Goal: Task Accomplishment & Management: Manage account settings

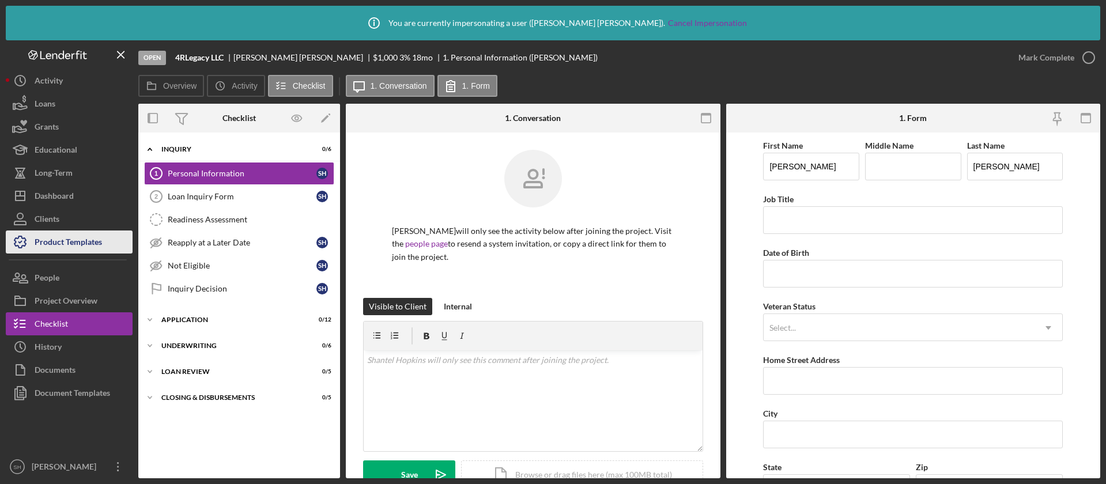
click at [37, 246] on div "Product Templates" at bounding box center [68, 243] width 67 height 26
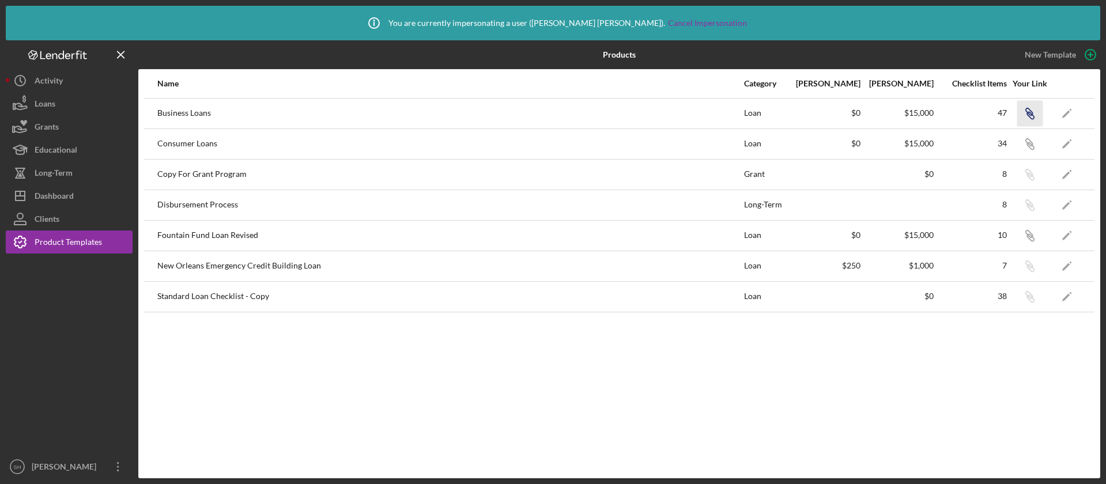
click at [1019, 111] on icon "Icon/Link" at bounding box center [1029, 113] width 26 height 26
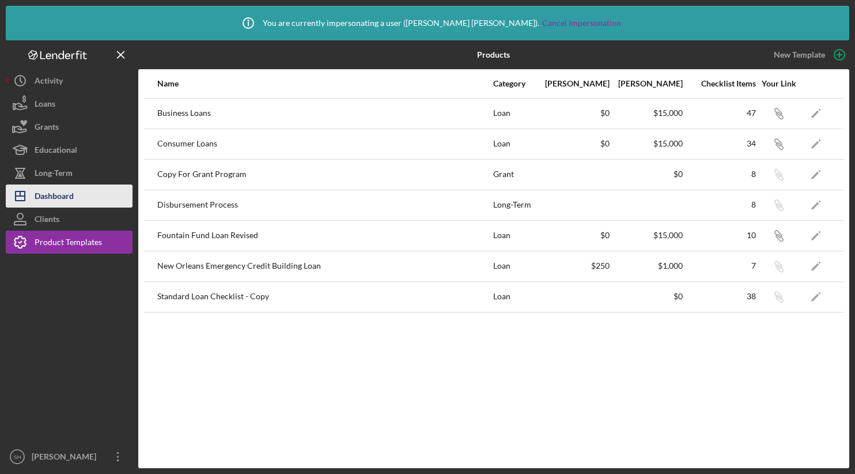
click at [77, 196] on button "Icon/Dashboard Dashboard" at bounding box center [69, 195] width 127 height 23
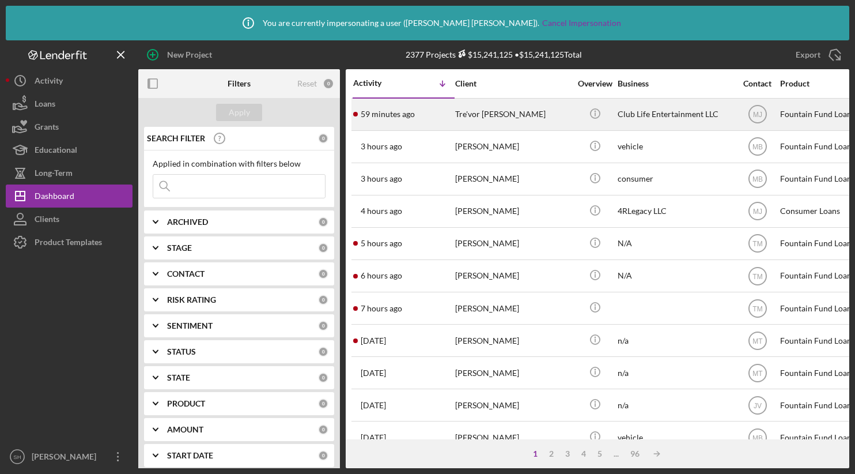
click at [481, 111] on div "Tre'vor Crawford" at bounding box center [512, 114] width 115 height 31
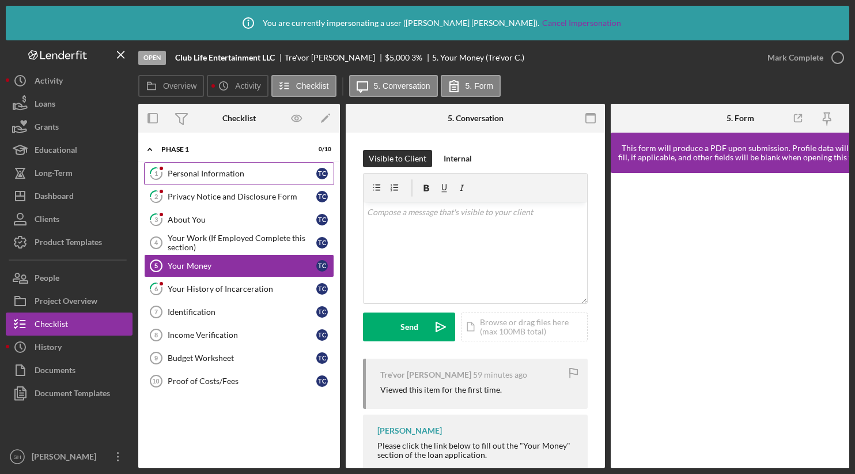
click at [225, 177] on div "Personal Information" at bounding box center [242, 173] width 149 height 9
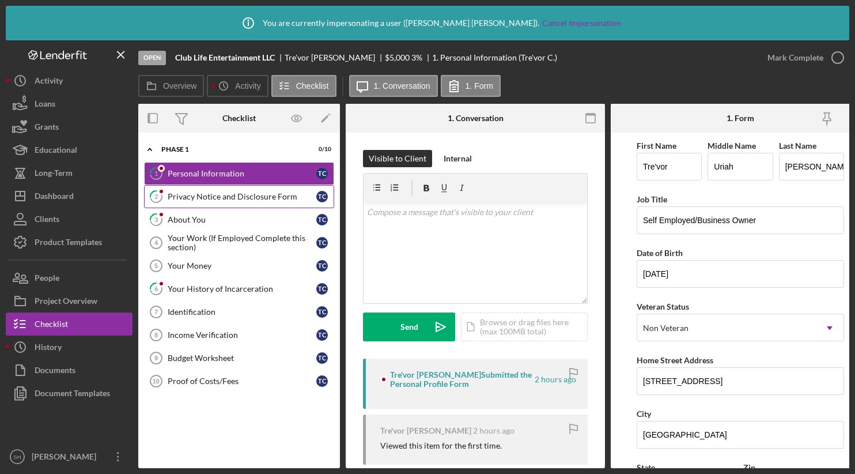
click at [222, 193] on div "Privacy Notice and Disclosure Form" at bounding box center [242, 196] width 149 height 9
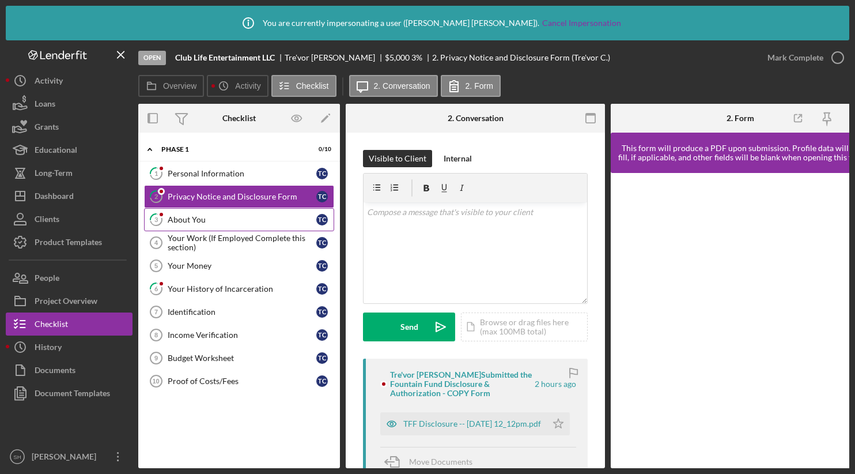
click at [218, 220] on div "About You" at bounding box center [242, 219] width 149 height 9
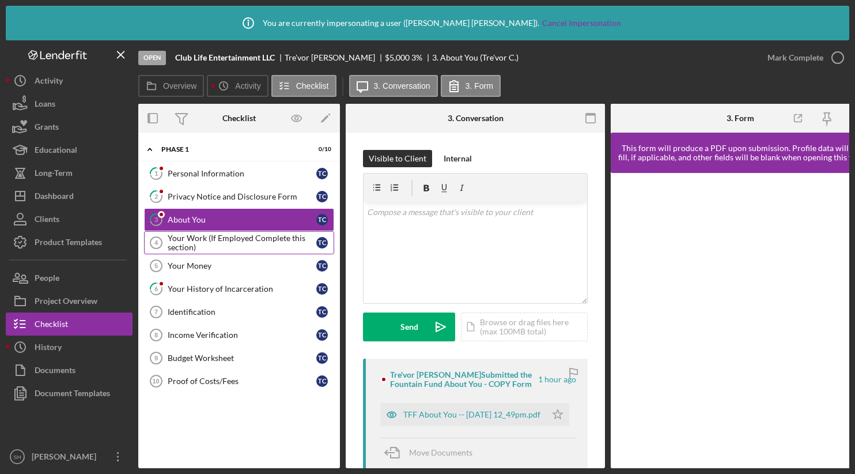
click at [221, 247] on div "Your Work (If Employed Complete this section)" at bounding box center [242, 242] width 149 height 18
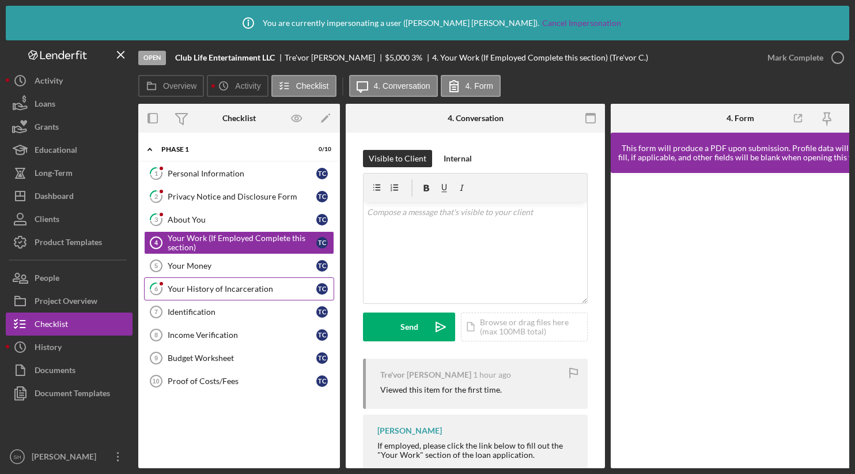
click at [210, 293] on link "6 Your History of Incarceration T C" at bounding box center [239, 288] width 190 height 23
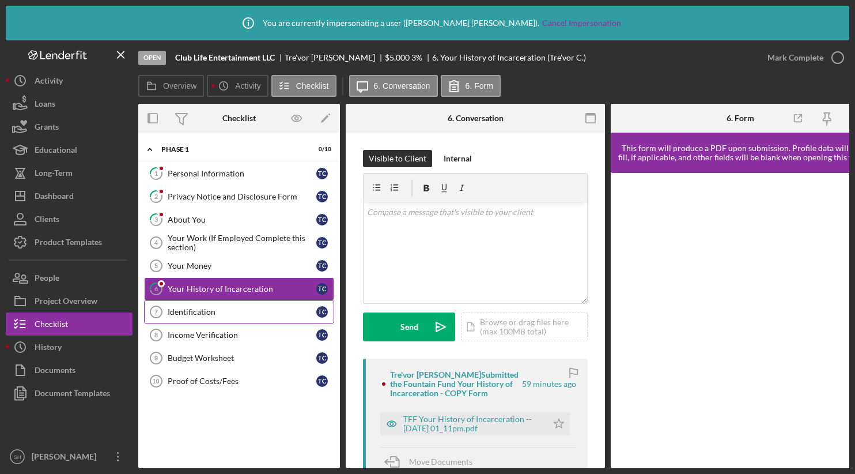
click at [211, 312] on div "Identification" at bounding box center [242, 311] width 149 height 9
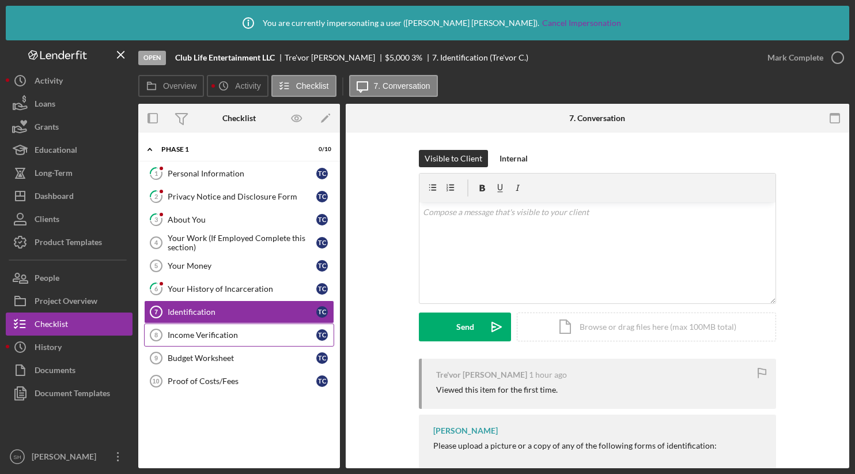
click at [214, 338] on div "Income Verification" at bounding box center [242, 334] width 149 height 9
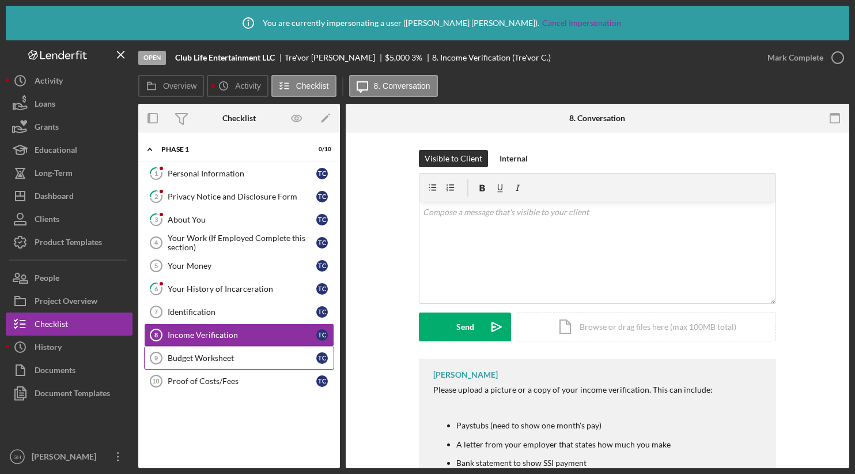
click at [219, 358] on div "Budget Worksheet" at bounding box center [242, 357] width 149 height 9
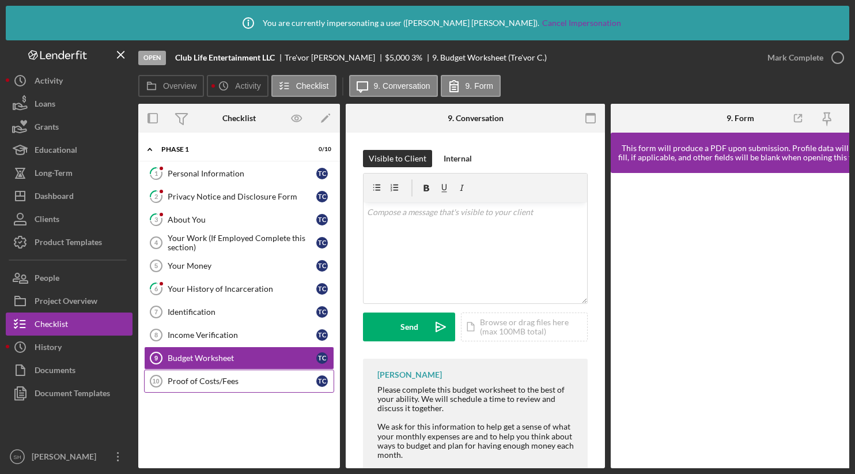
click at [216, 385] on link "Proof of Costs/Fees 10 Proof of Costs/Fees T C" at bounding box center [239, 380] width 190 height 23
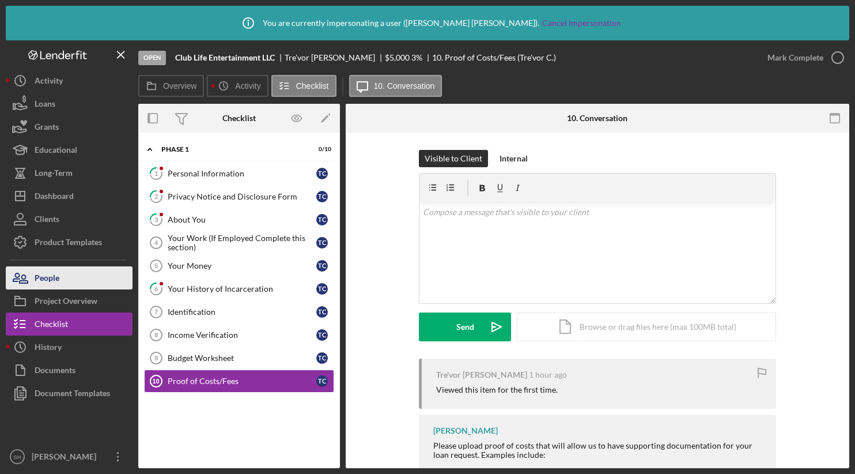
click at [85, 277] on button "People" at bounding box center [69, 277] width 127 height 23
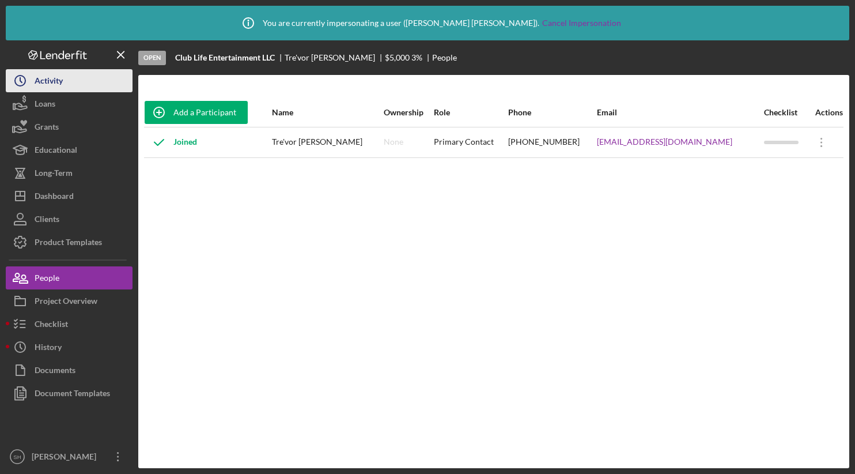
click at [52, 80] on div "Activity" at bounding box center [49, 82] width 28 height 26
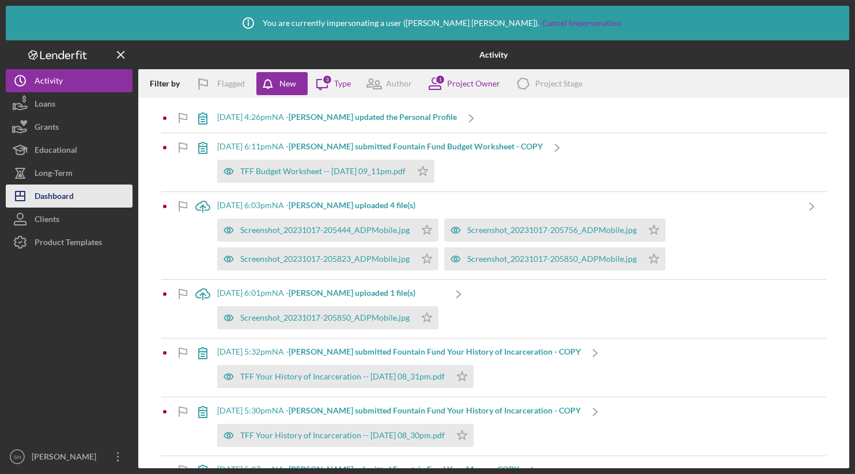
click at [70, 198] on div "Dashboard" at bounding box center [54, 197] width 39 height 26
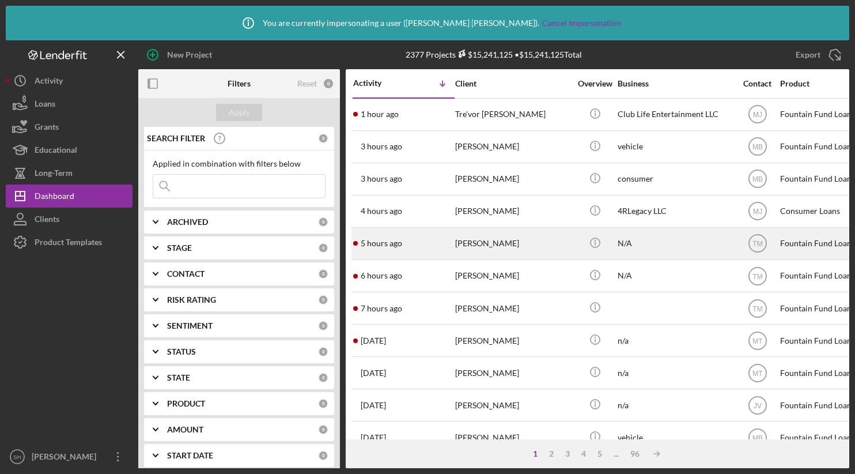
click at [479, 242] on div "Antoine Sutton" at bounding box center [512, 243] width 115 height 31
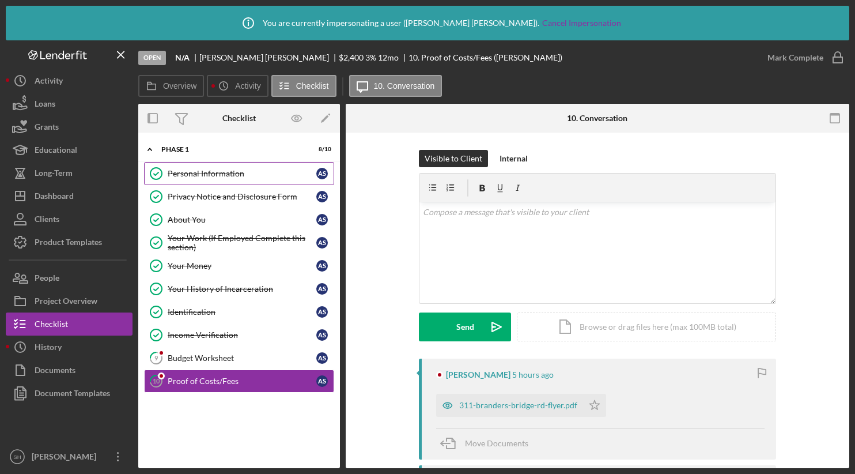
click at [226, 172] on div "Personal Information" at bounding box center [242, 173] width 149 height 9
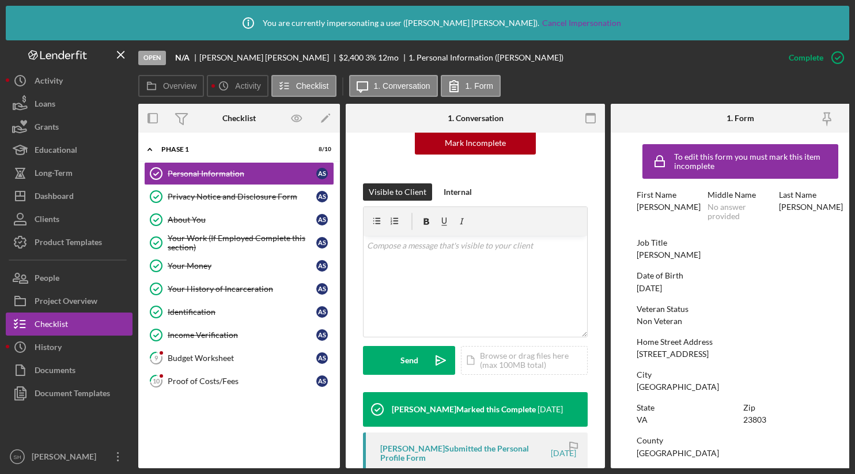
scroll to position [337, 0]
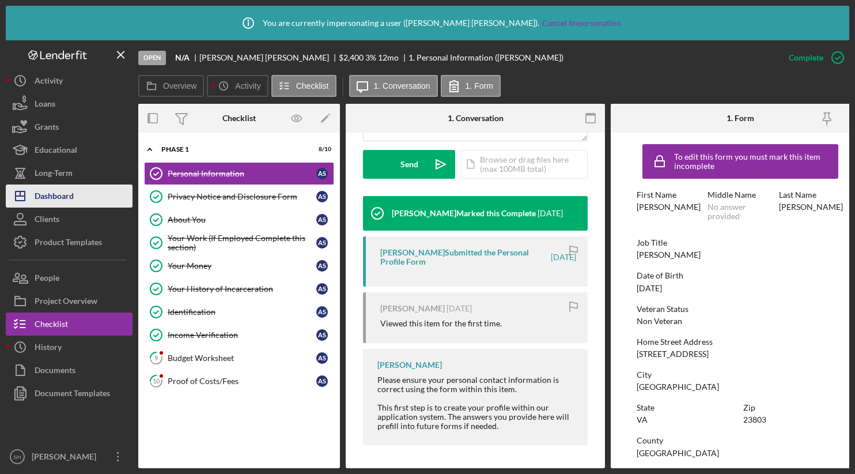
click at [69, 202] on div "Dashboard" at bounding box center [54, 197] width 39 height 26
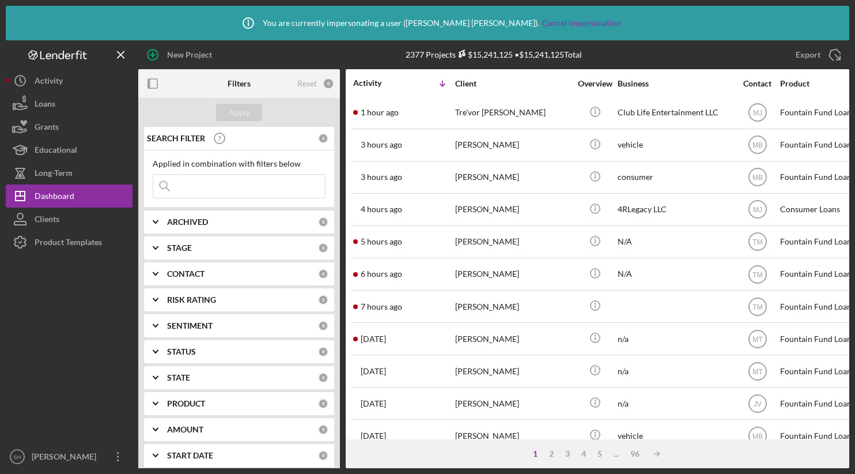
scroll to position [2, 0]
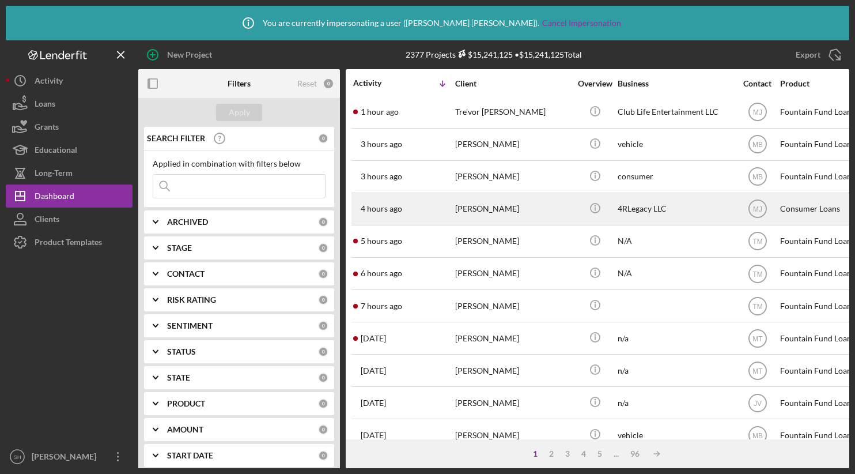
click at [497, 201] on div "Shantel Hopkins" at bounding box center [512, 209] width 115 height 31
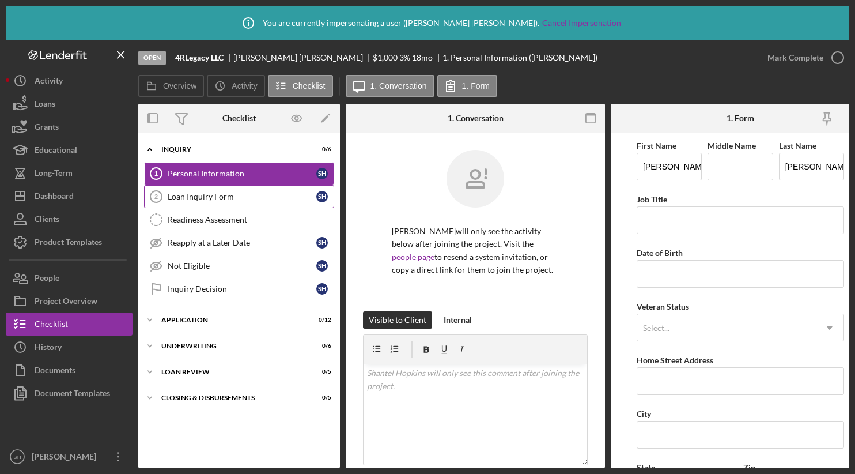
click at [221, 197] on div "Loan Inquiry Form" at bounding box center [242, 196] width 149 height 9
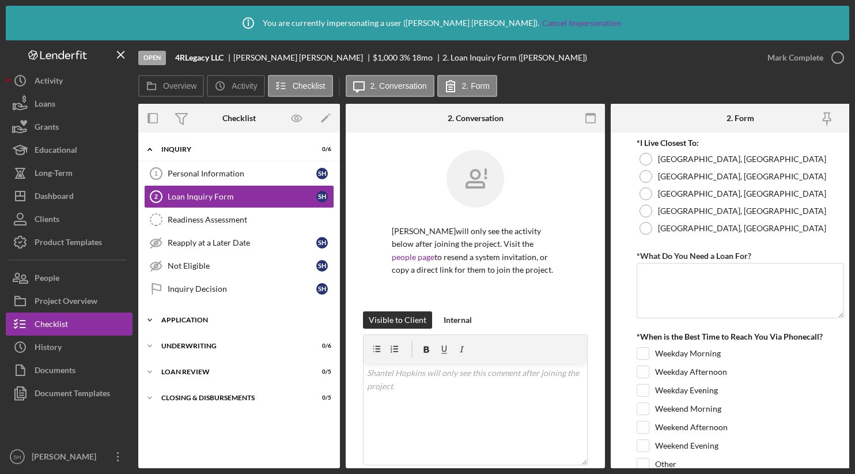
click at [228, 320] on div "Application" at bounding box center [243, 319] width 164 height 7
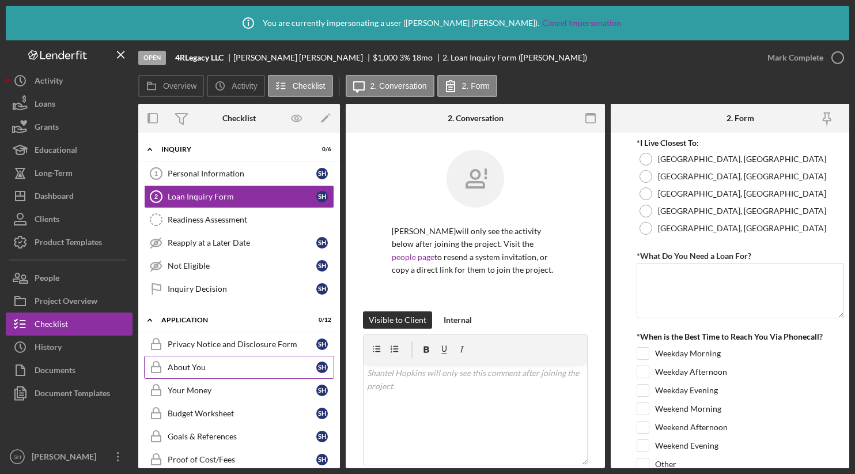
click at [221, 368] on div "About You" at bounding box center [242, 366] width 149 height 9
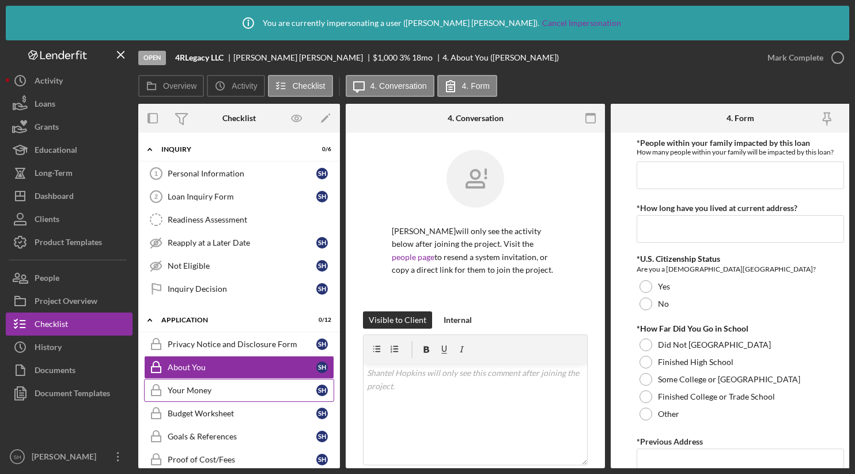
click at [211, 384] on link "Your Money Your Money S H" at bounding box center [239, 390] width 190 height 23
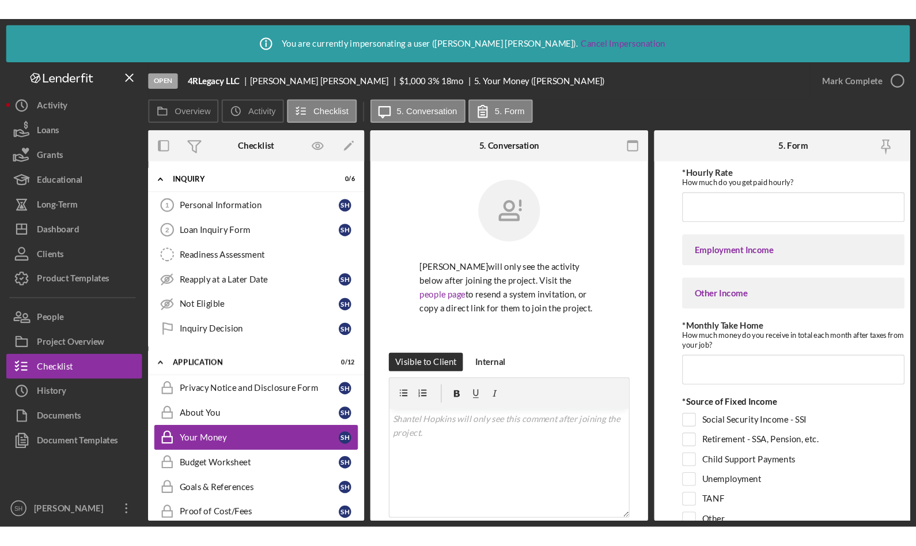
scroll to position [89, 0]
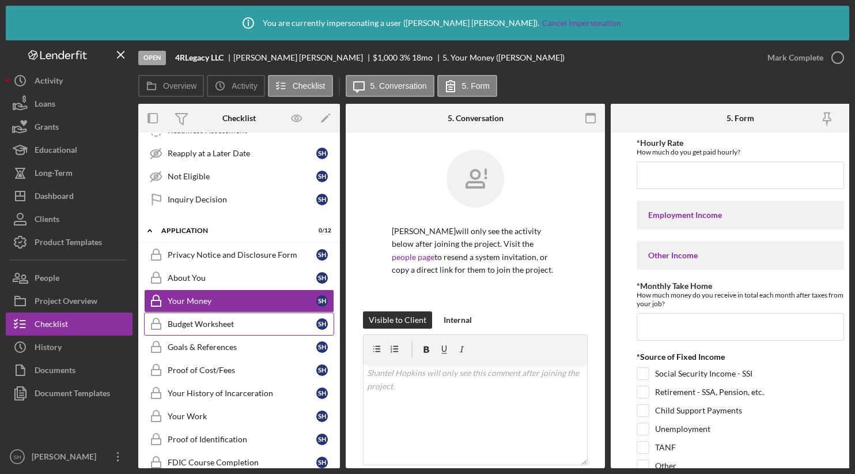
click at [217, 324] on div "Budget Worksheet" at bounding box center [242, 323] width 149 height 9
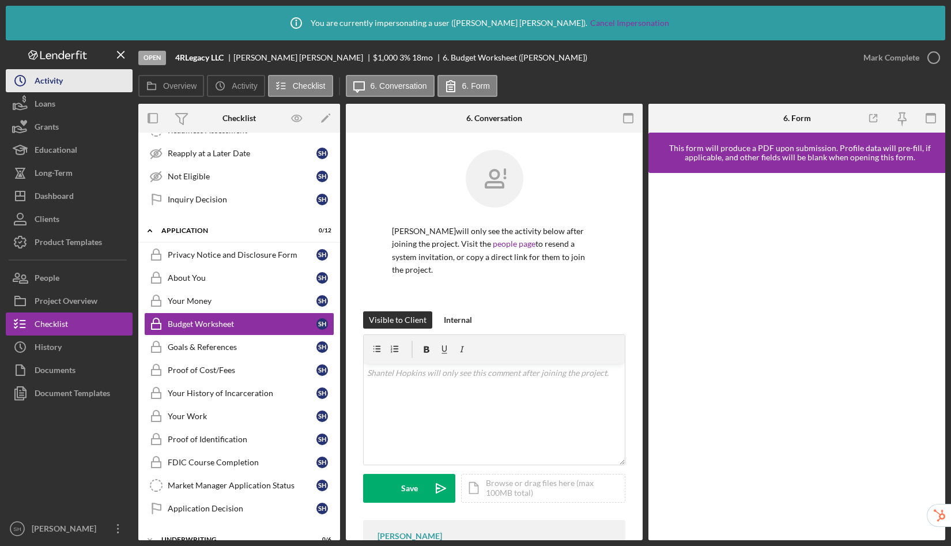
click at [62, 74] on div "Activity" at bounding box center [49, 82] width 28 height 26
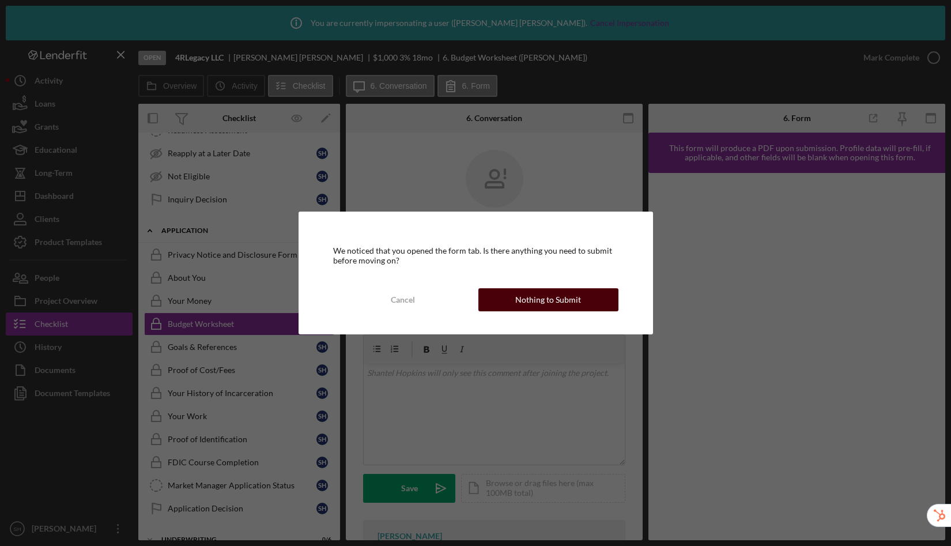
click at [544, 294] on div "Nothing to Submit" at bounding box center [548, 299] width 66 height 23
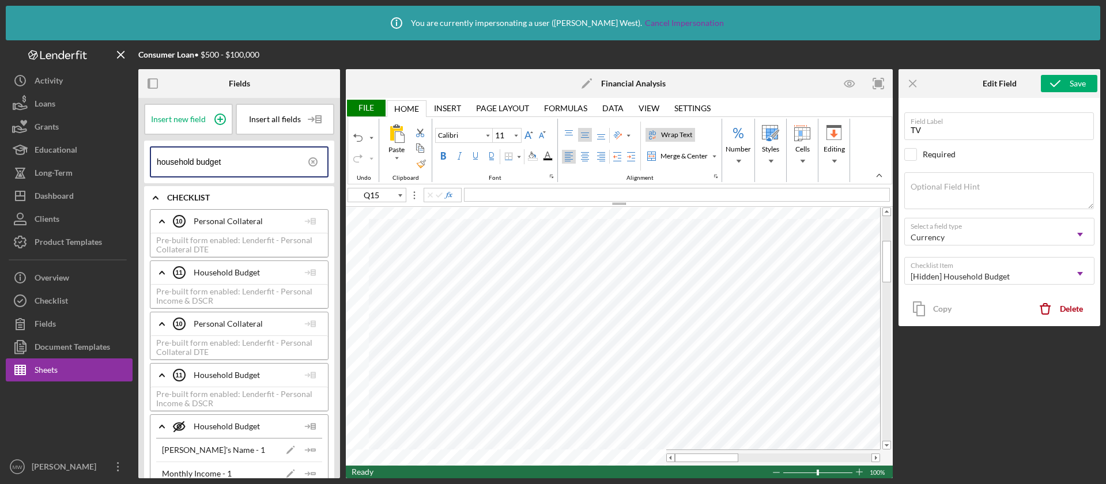
scroll to position [1076, 0]
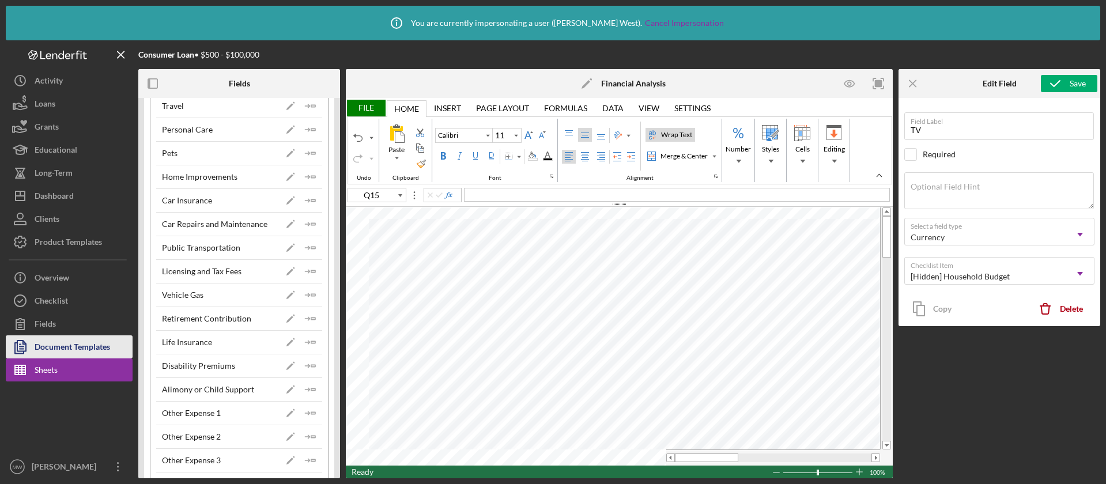
click at [72, 341] on div "Document Templates" at bounding box center [72, 348] width 75 height 26
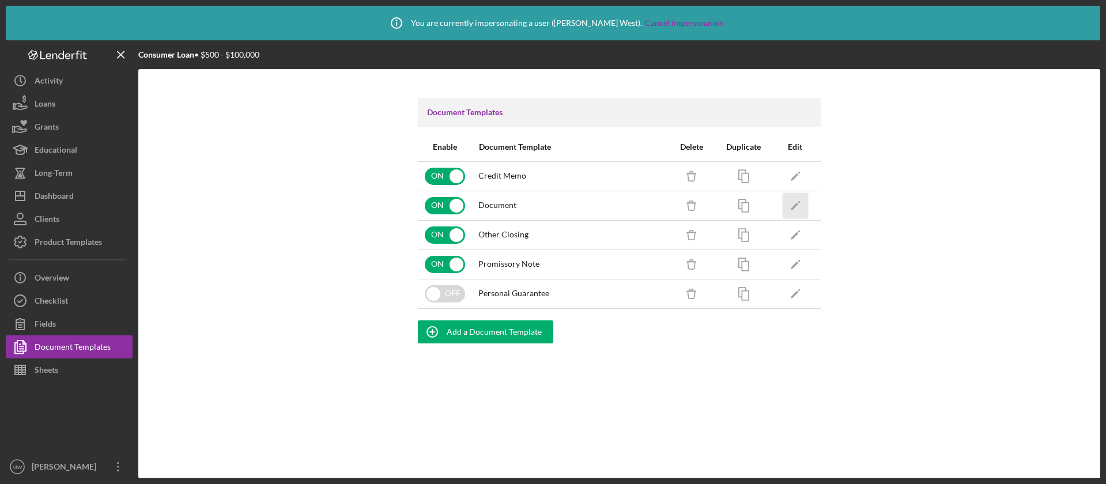
click at [798, 200] on icon "Icon/Edit" at bounding box center [795, 205] width 26 height 26
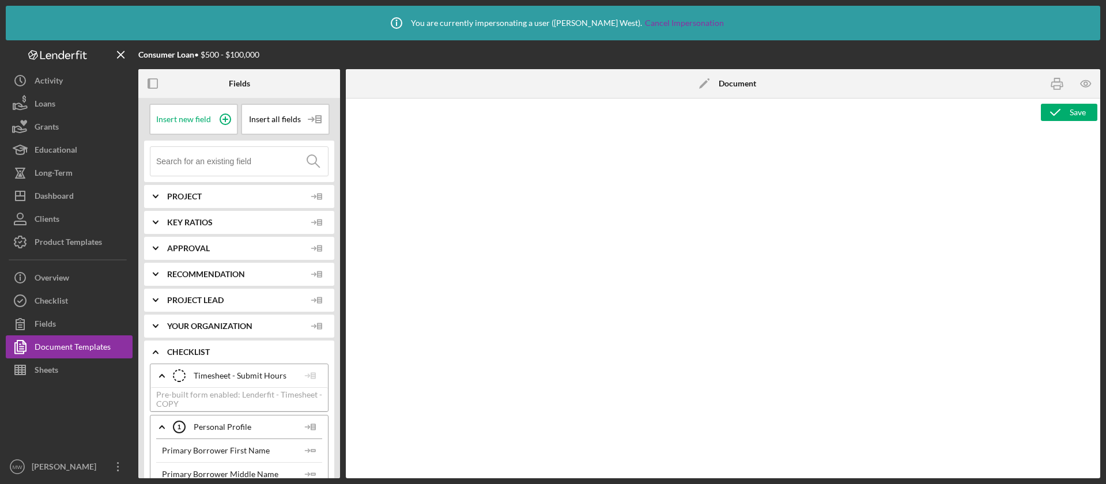
type textarea "<div> <div> <p style="margin: 0 0.75pt 0 0; text-align: center; font-size: 18pt…"
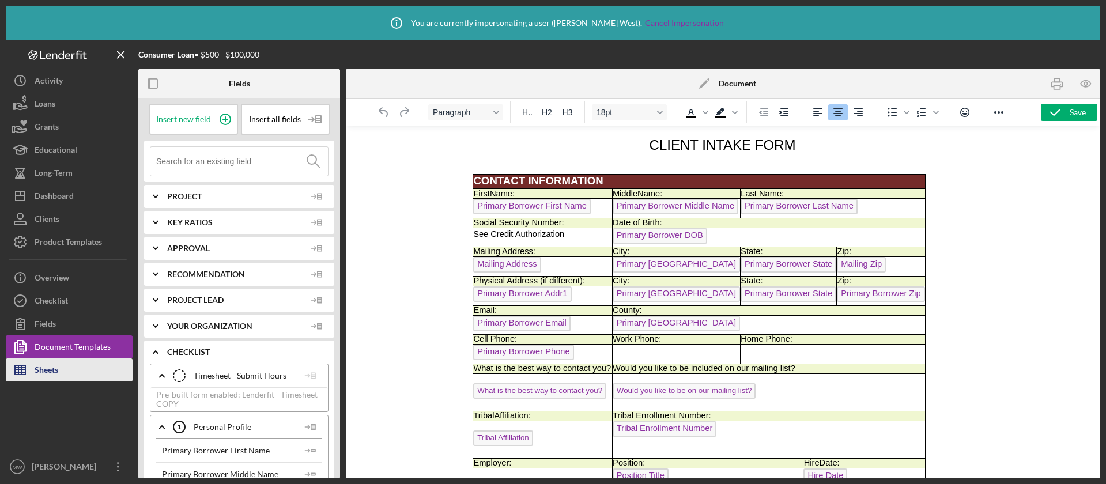
click at [40, 366] on div "Sheets" at bounding box center [47, 371] width 24 height 26
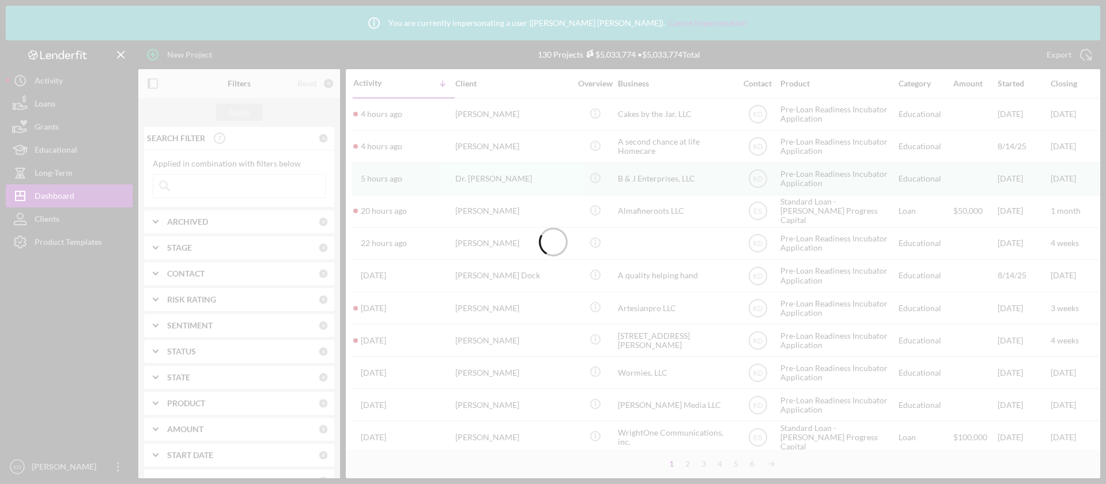
click at [74, 244] on div at bounding box center [553, 242] width 1106 height 484
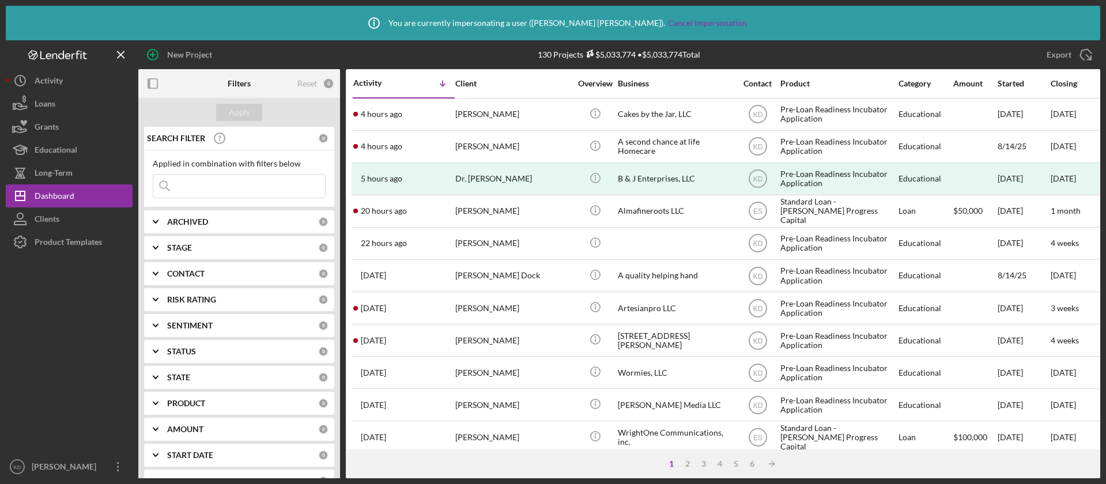
click at [195, 190] on input at bounding box center [239, 186] width 172 height 23
paste input "Aqhhllc@gmail.com"
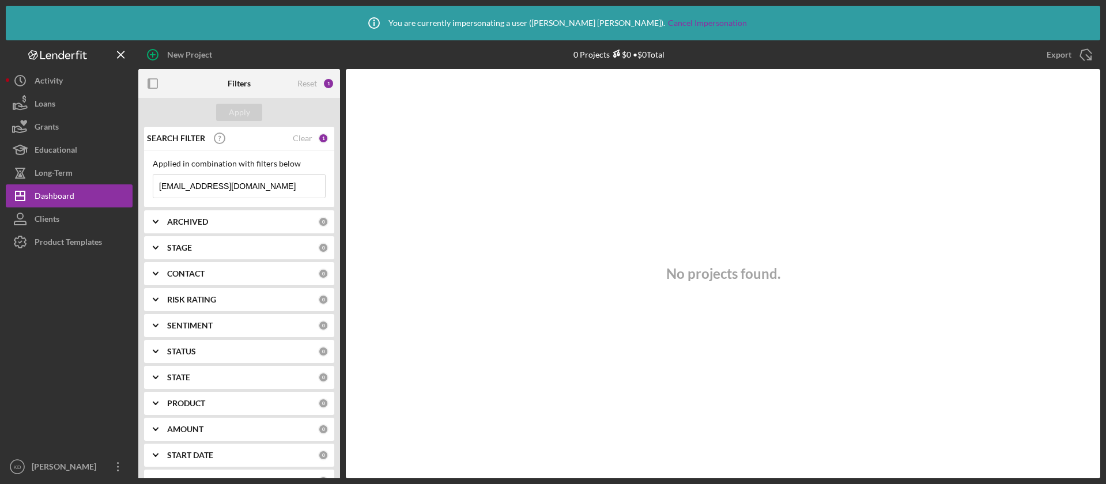
drag, startPoint x: 233, startPoint y: 185, endPoint x: 259, endPoint y: 186, distance: 25.9
click at [259, 186] on input "Aqhhllc@gmail.com" at bounding box center [239, 186] width 172 height 23
drag, startPoint x: 259, startPoint y: 186, endPoint x: 190, endPoint y: 188, distance: 69.2
click at [190, 188] on input "Aqhhllc@gmail.com" at bounding box center [239, 186] width 172 height 23
type input "Aqhhllc"
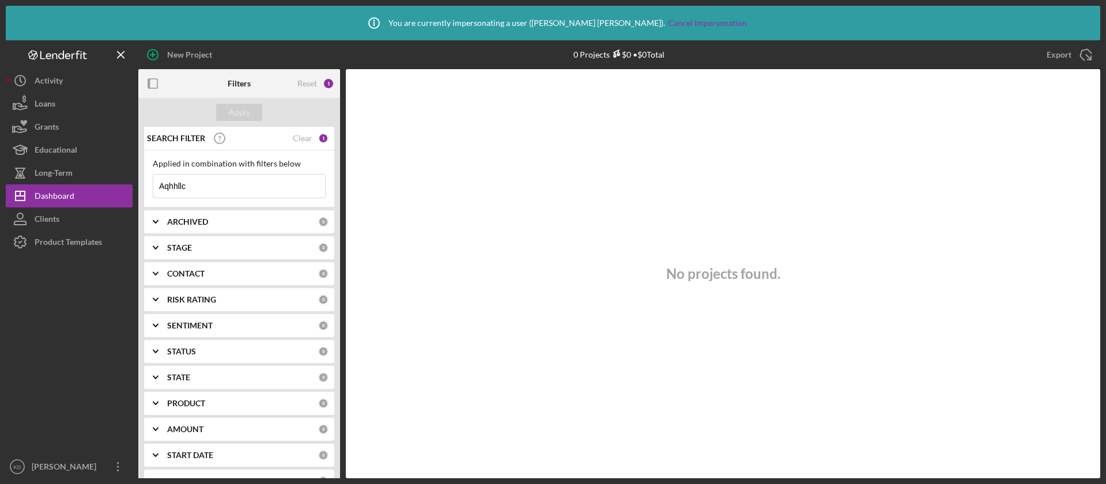
drag, startPoint x: 191, startPoint y: 188, endPoint x: 143, endPoint y: 182, distance: 48.2
click at [144, 182] on div "Applied in combination with filters below Aqhhllc Icon/Menu Close" at bounding box center [239, 178] width 190 height 57
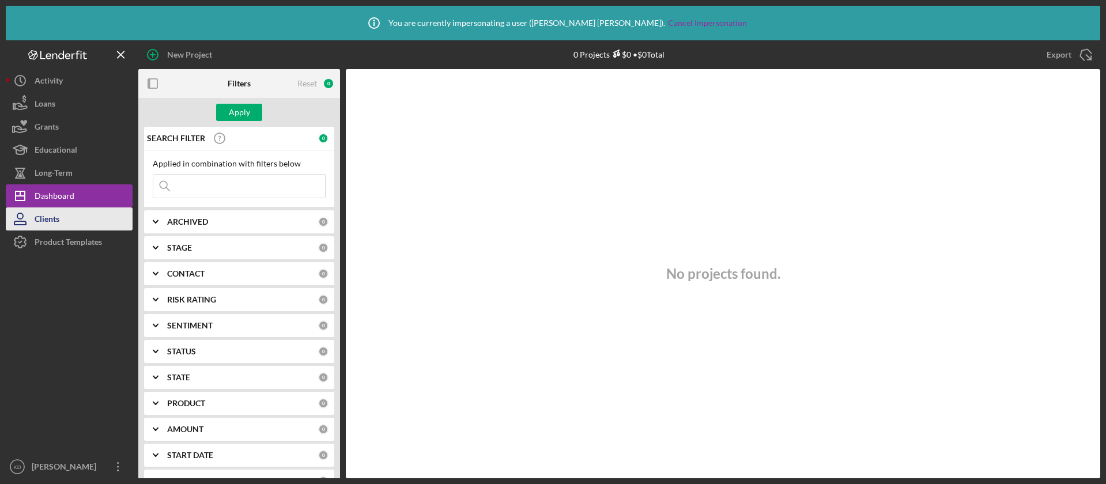
click at [63, 216] on button "Clients" at bounding box center [69, 218] width 127 height 23
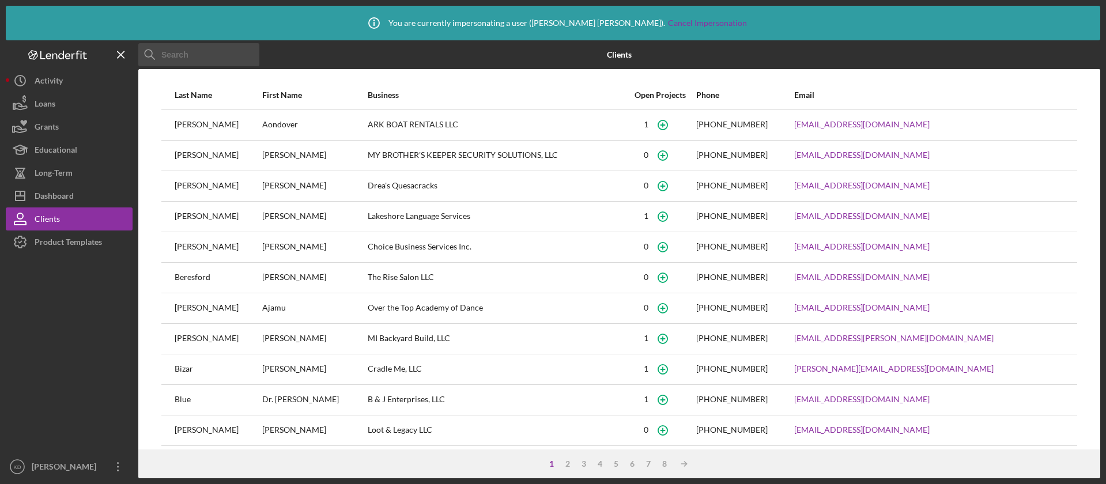
click at [181, 45] on input at bounding box center [198, 54] width 121 height 23
paste input "Aqhhllc@gmail.com"
type input "Aqhhllc@gmail.com"
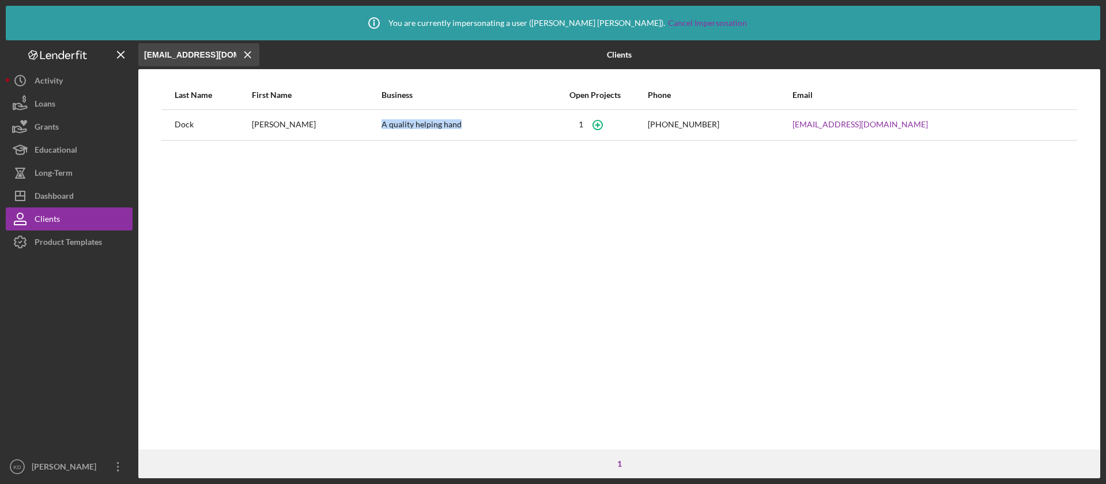
drag, startPoint x: 441, startPoint y: 126, endPoint x: 384, endPoint y: 128, distance: 57.1
click at [384, 128] on td "A quality helping hand" at bounding box center [462, 124] width 162 height 31
copy div "A quality helping hand"
click at [52, 199] on div "Dashboard" at bounding box center [54, 197] width 39 height 26
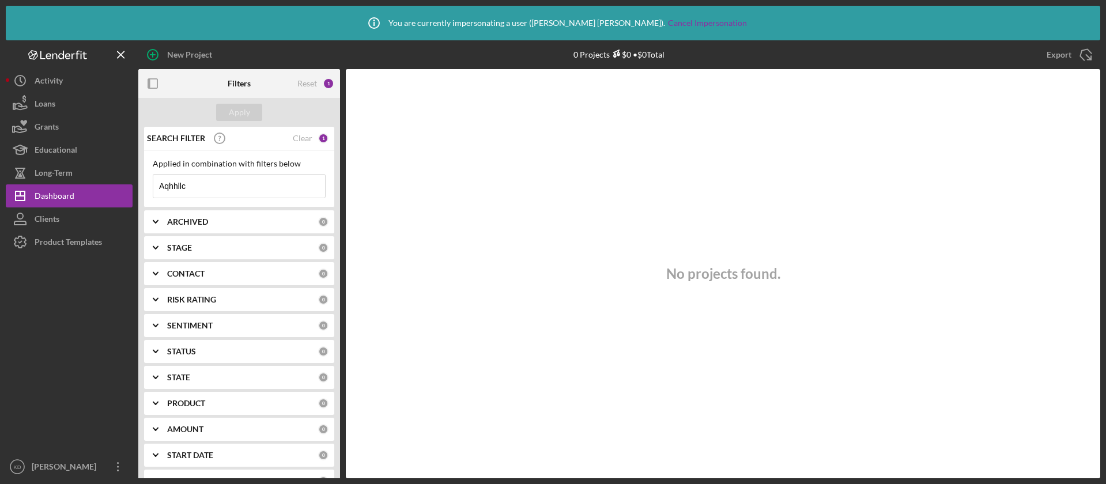
click at [201, 190] on input "Aqhhllc" at bounding box center [239, 186] width 172 height 23
drag, startPoint x: 201, startPoint y: 190, endPoint x: 135, endPoint y: 181, distance: 66.2
click at [135, 181] on div "New Project 0 Projects $0 • $0 Total Aqhhllc Export Icon/Export Filters Reset 1…" at bounding box center [553, 259] width 1094 height 438
paste input "quality helping hand"
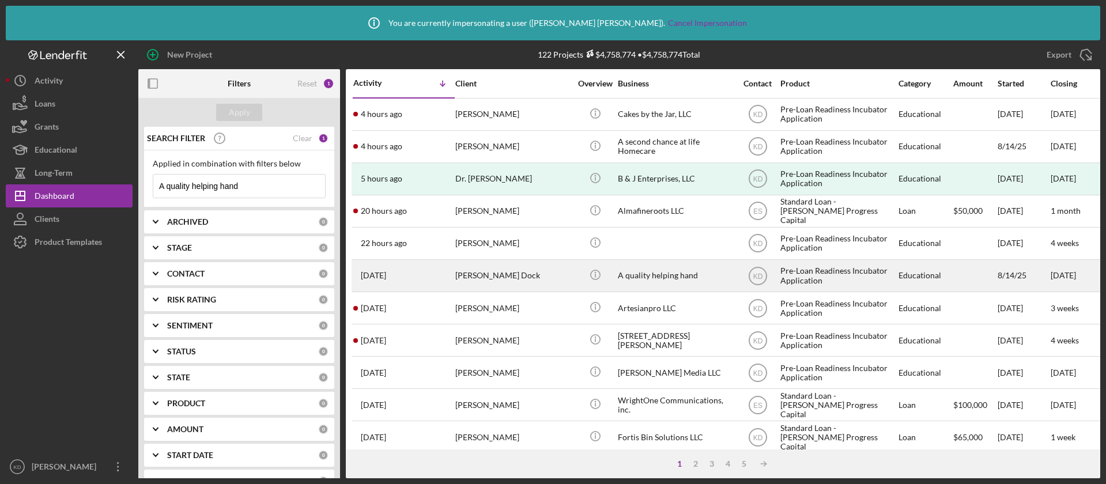
type input "A quality helping hand"
click at [525, 281] on div "Abraham Dock" at bounding box center [512, 275] width 115 height 31
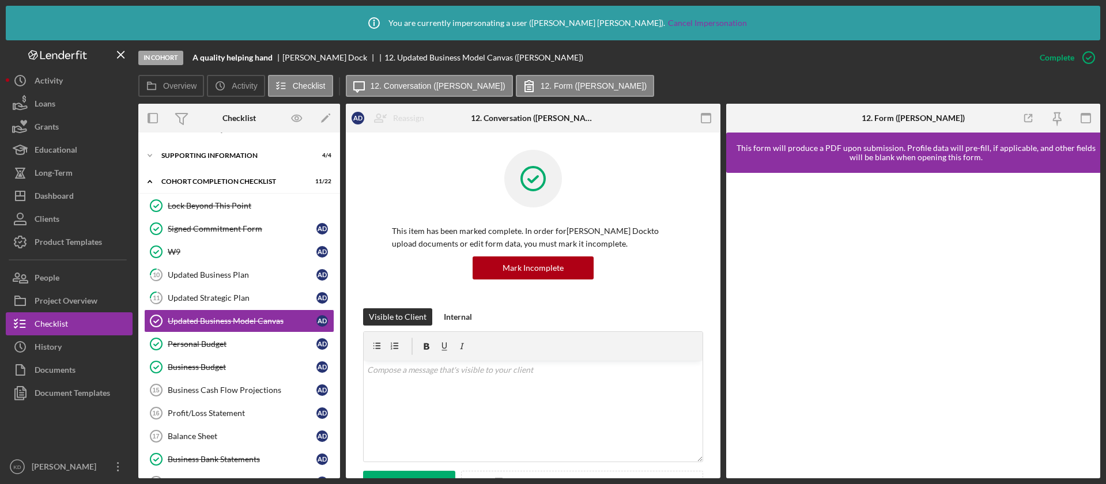
scroll to position [112, 0]
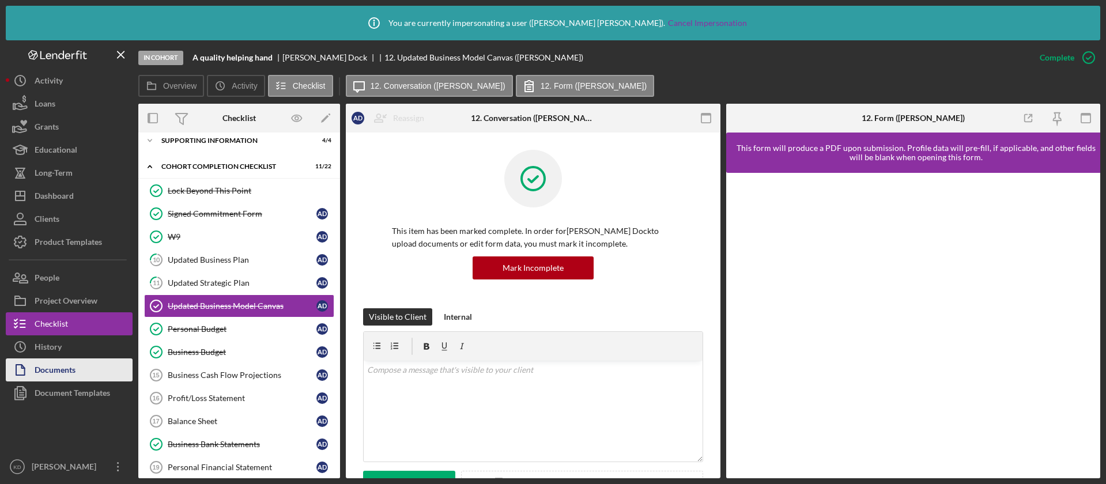
click at [65, 373] on div "Documents" at bounding box center [55, 371] width 41 height 26
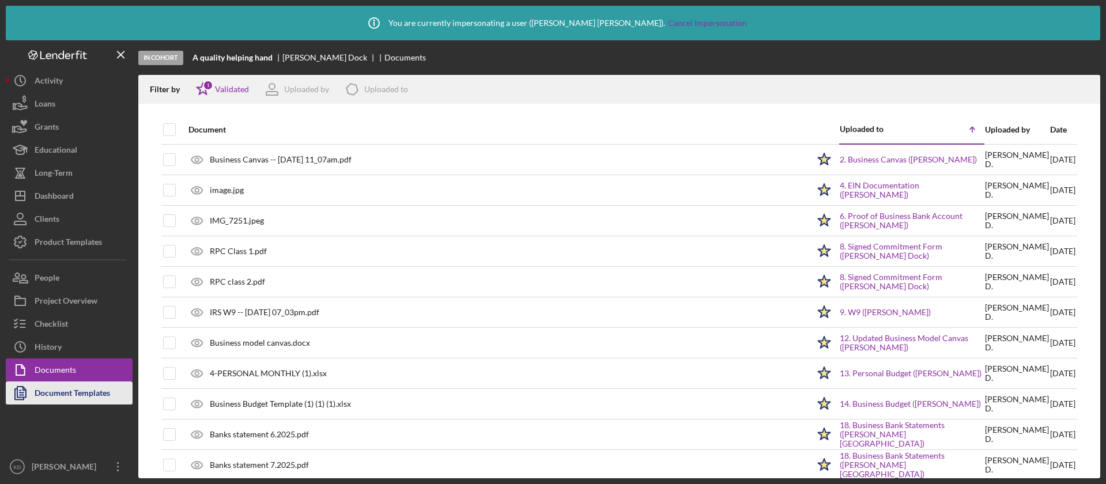
click at [85, 389] on div "Document Templates" at bounding box center [72, 394] width 75 height 26
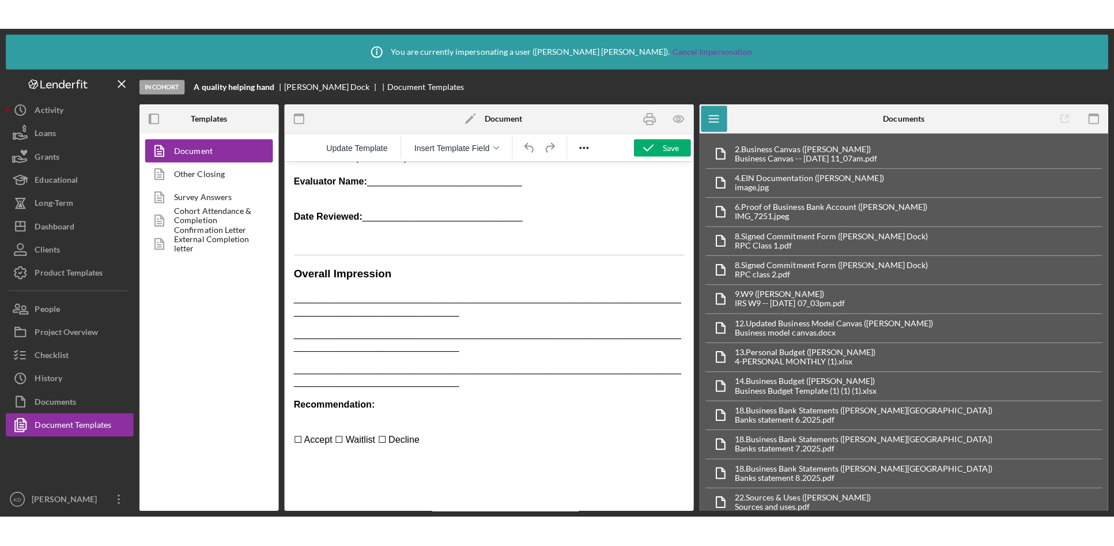
scroll to position [1124, 0]
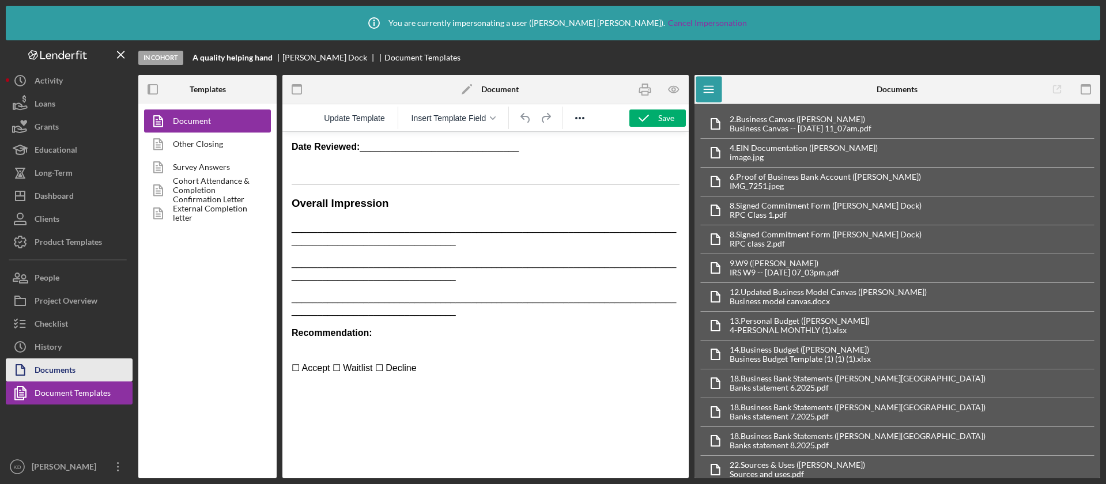
click at [96, 377] on button "Documents" at bounding box center [69, 369] width 127 height 23
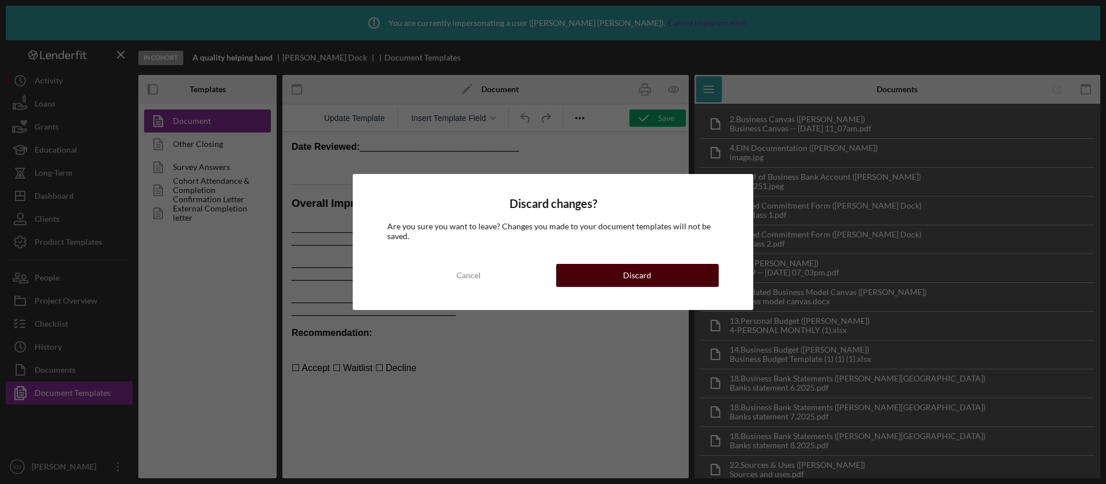
click at [607, 270] on button "Discard" at bounding box center [637, 275] width 163 height 23
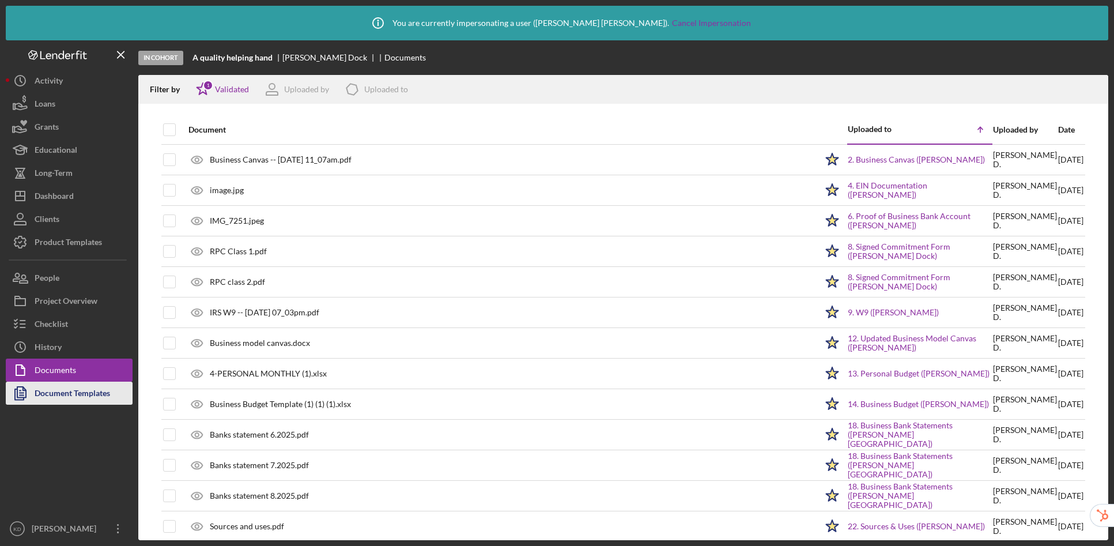
click at [59, 397] on div "Document Templates" at bounding box center [72, 394] width 75 height 26
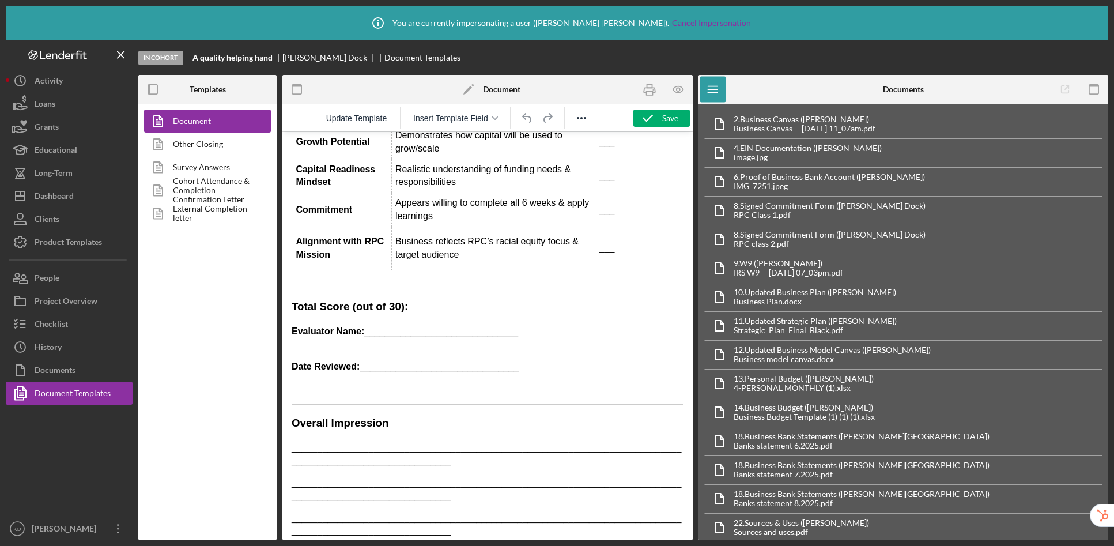
scroll to position [1062, 0]
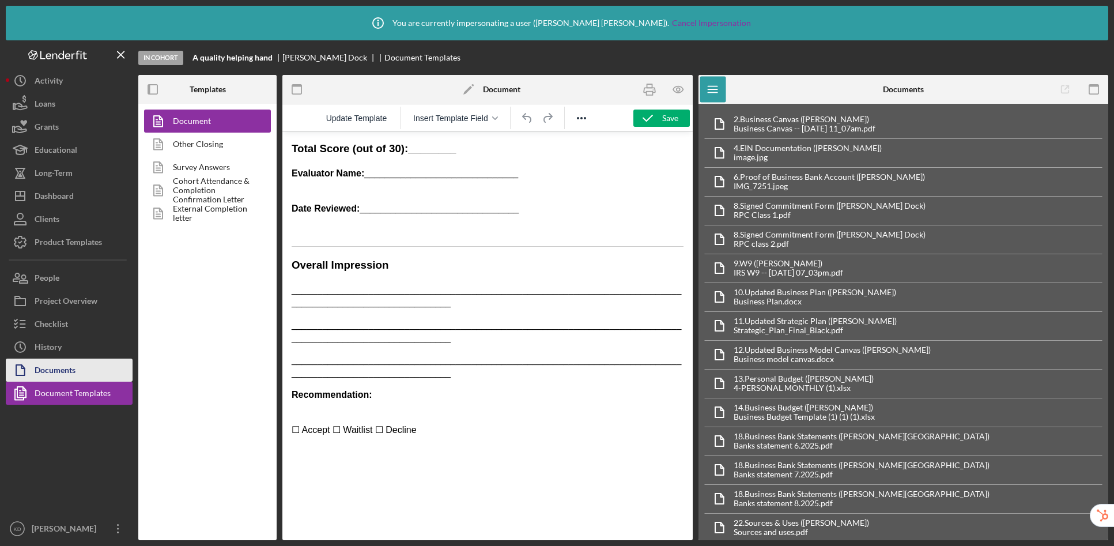
click at [68, 376] on div "Documents" at bounding box center [55, 371] width 41 height 26
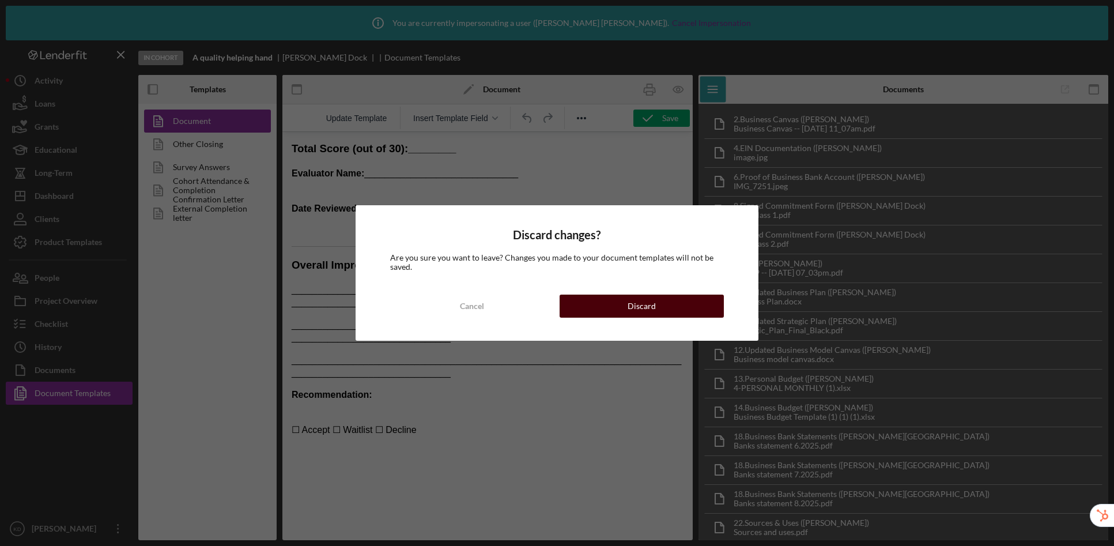
click at [652, 305] on div "Discard" at bounding box center [641, 305] width 28 height 23
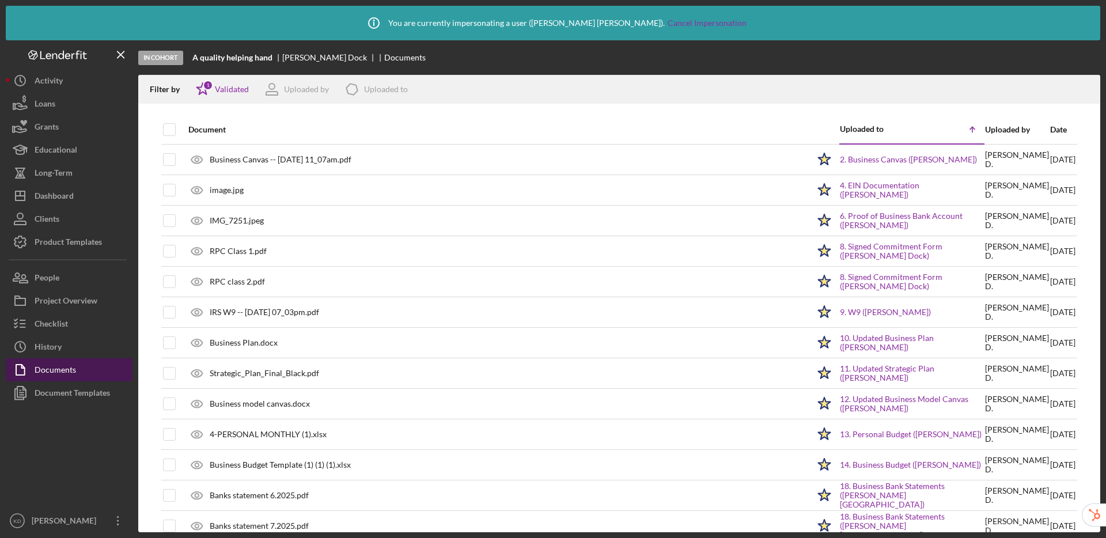
drag, startPoint x: 47, startPoint y: 396, endPoint x: 54, endPoint y: 379, distance: 19.4
click at [47, 396] on div "Document Templates" at bounding box center [72, 394] width 75 height 26
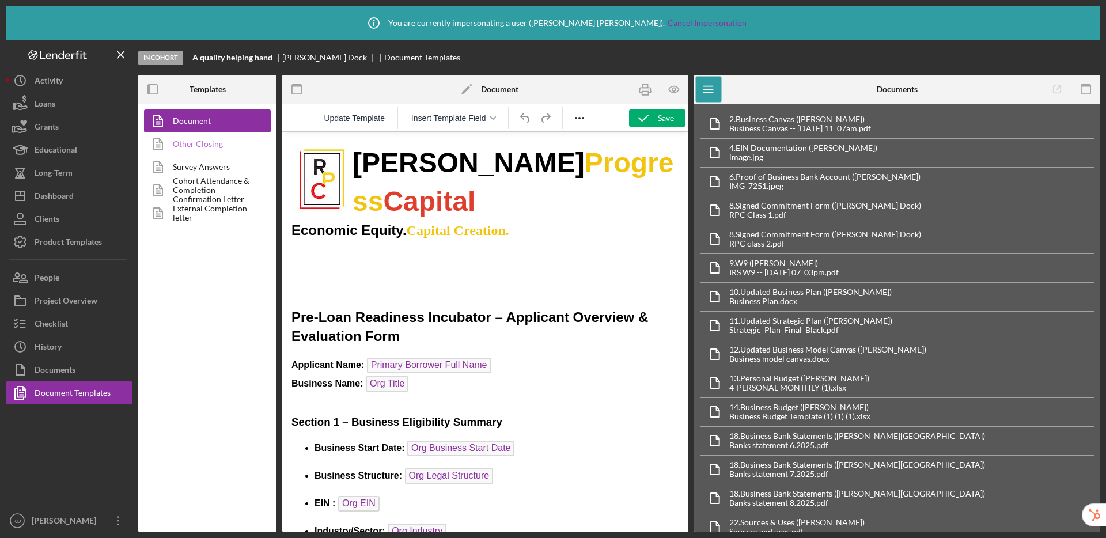
click at [214, 140] on link "Other Closing" at bounding box center [204, 144] width 121 height 23
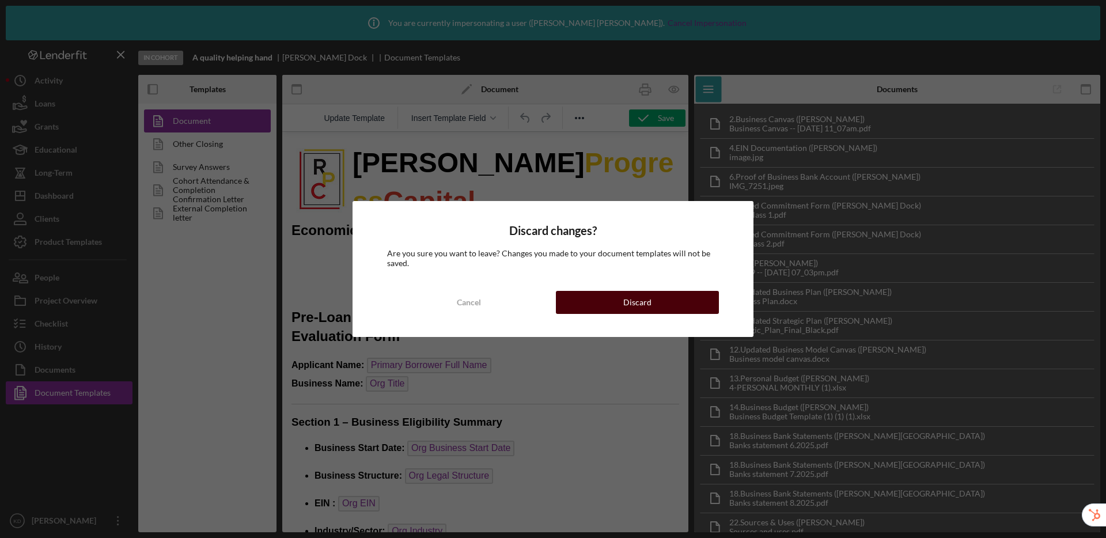
click at [576, 299] on button "Discard" at bounding box center [637, 302] width 163 height 23
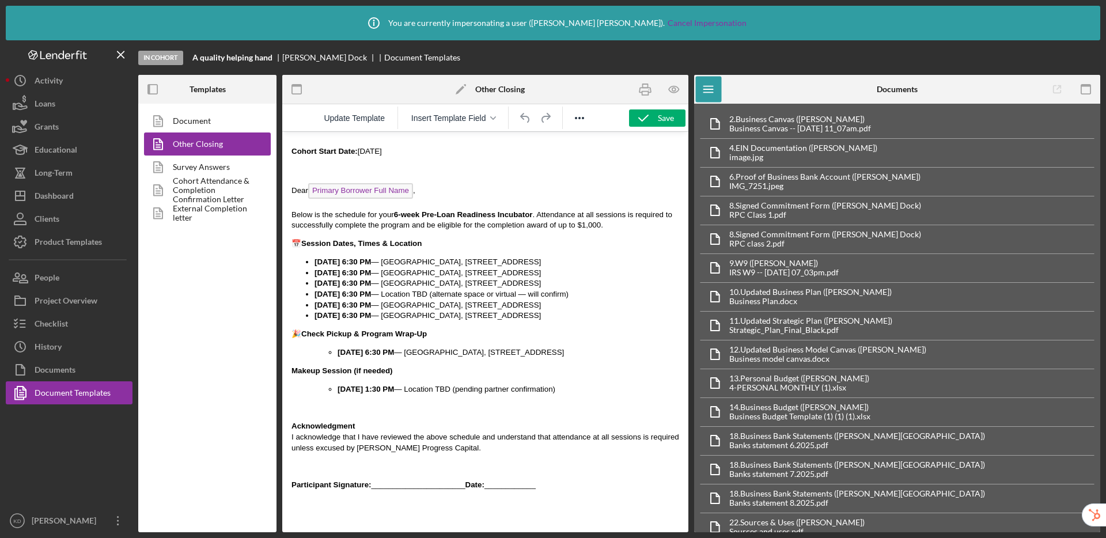
scroll to position [1315, 0]
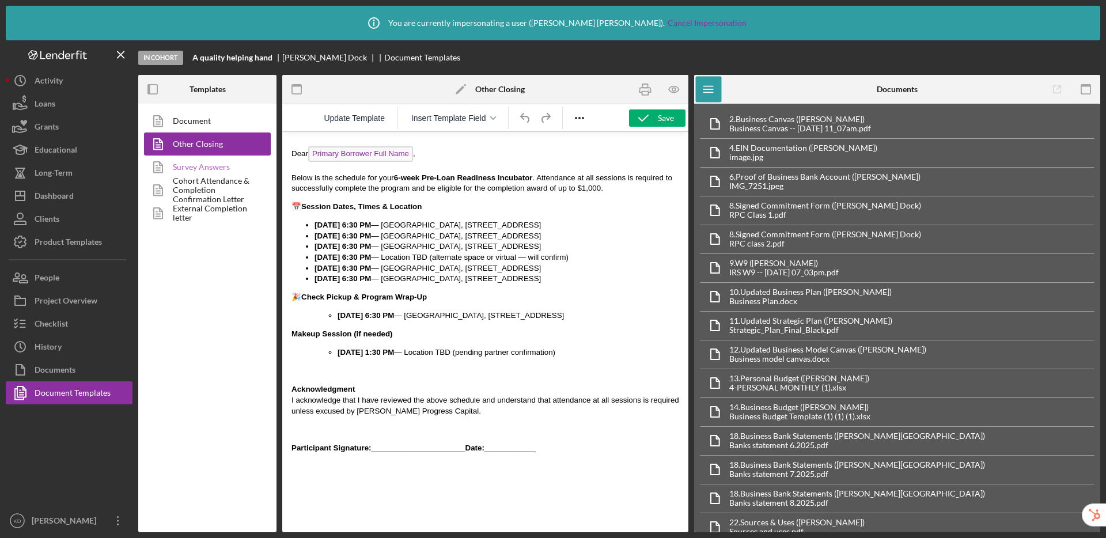
click at [217, 168] on link "Survey Answers" at bounding box center [204, 167] width 121 height 23
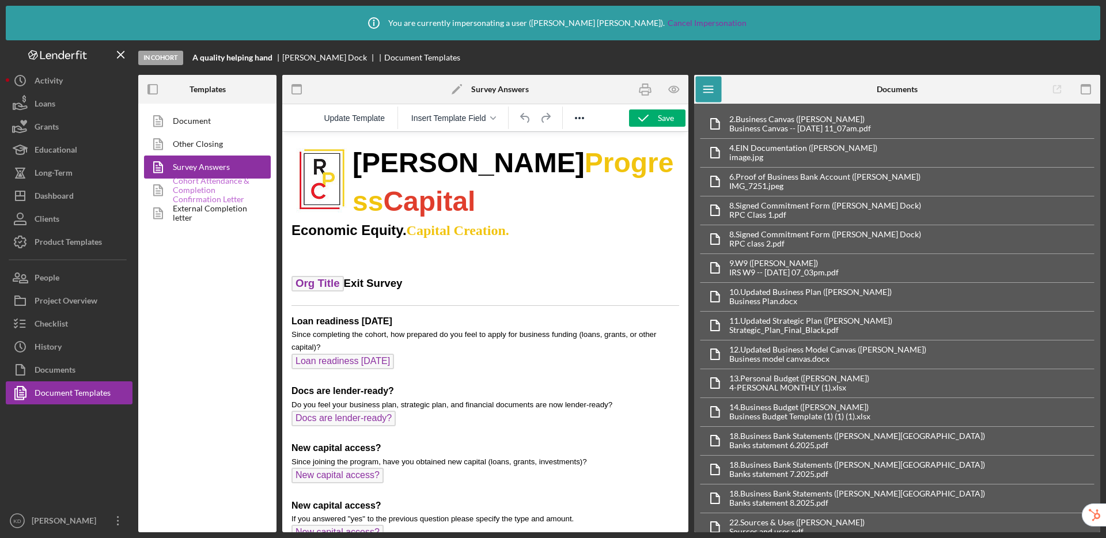
click at [215, 194] on link "Cohort Attendance & Completion Confirmation Letter" at bounding box center [204, 190] width 121 height 23
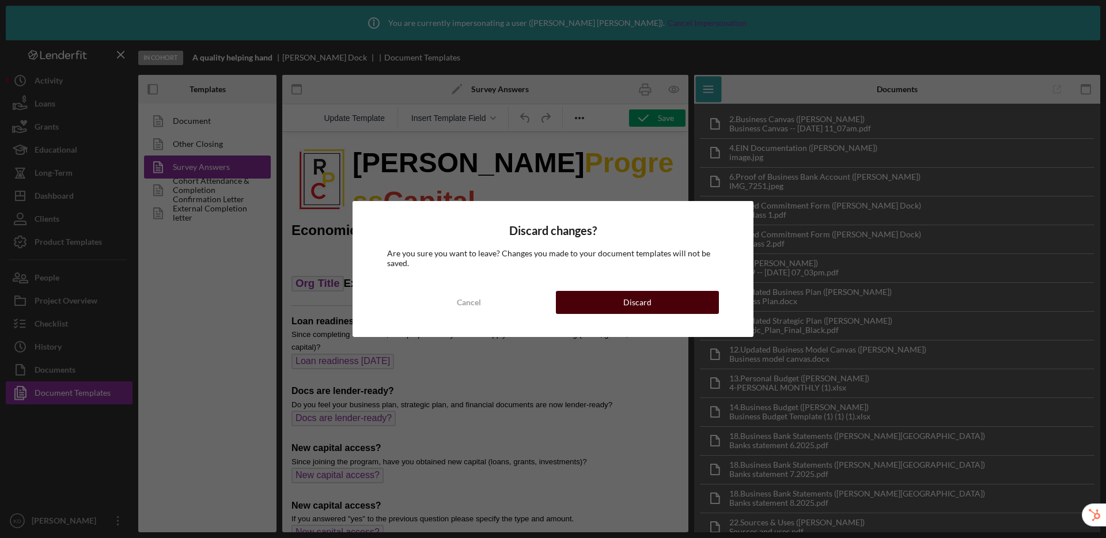
click at [595, 300] on button "Discard" at bounding box center [637, 302] width 163 height 23
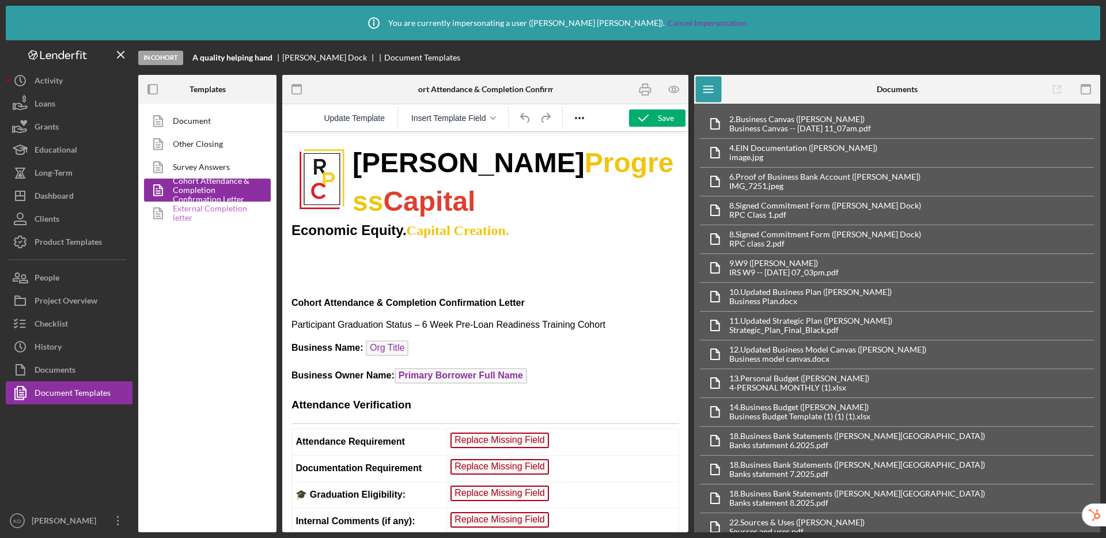
click at [189, 207] on link "External Completion letter" at bounding box center [204, 213] width 121 height 23
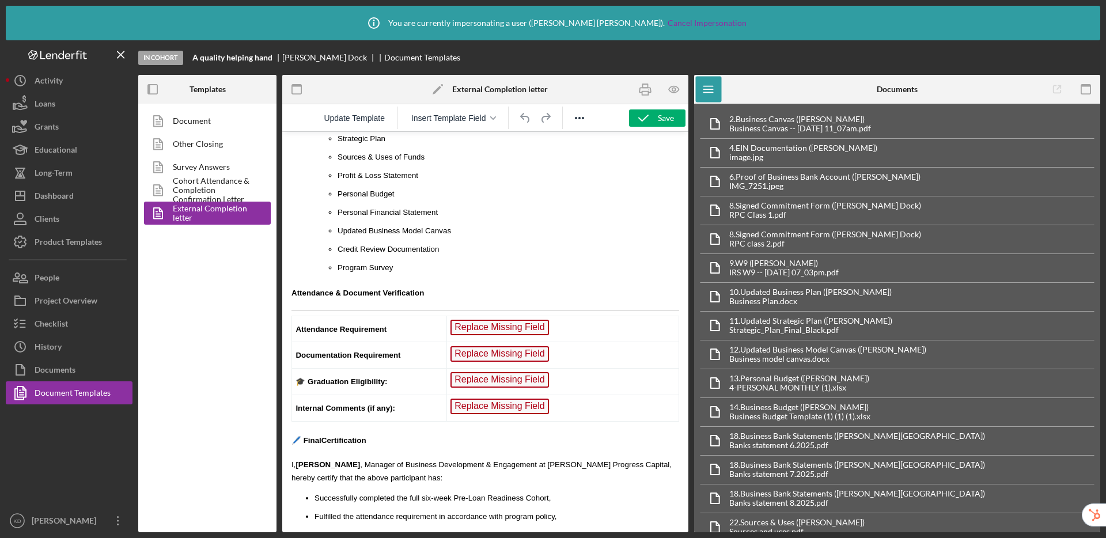
scroll to position [361, 0]
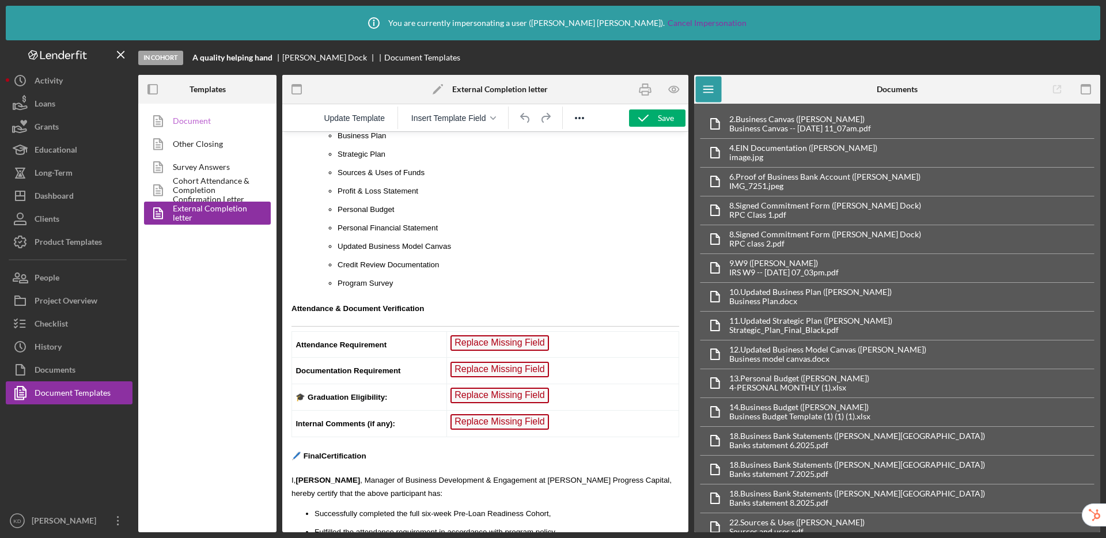
click at [204, 117] on link "Document" at bounding box center [204, 120] width 121 height 23
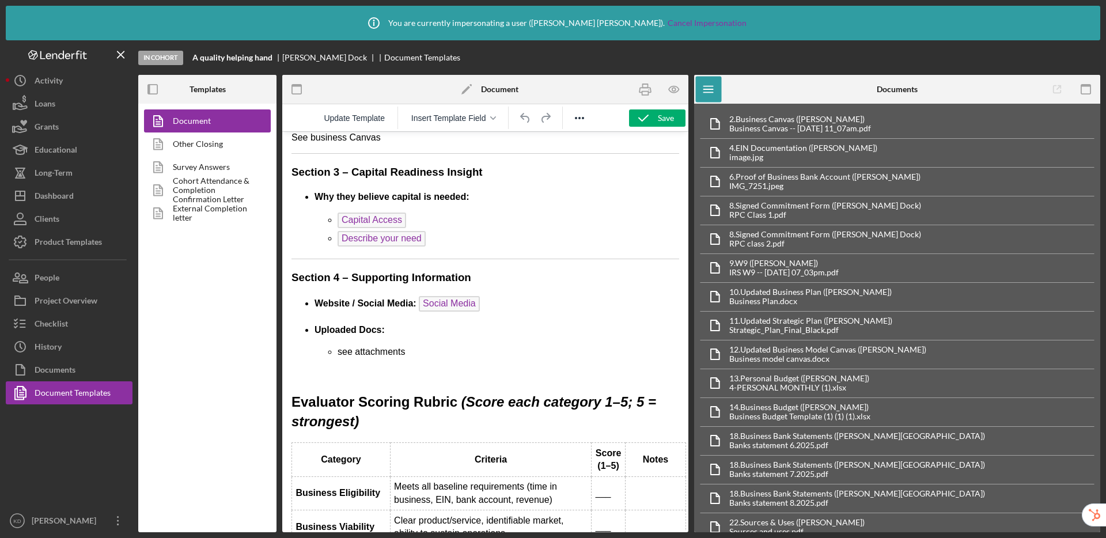
scroll to position [479, 0]
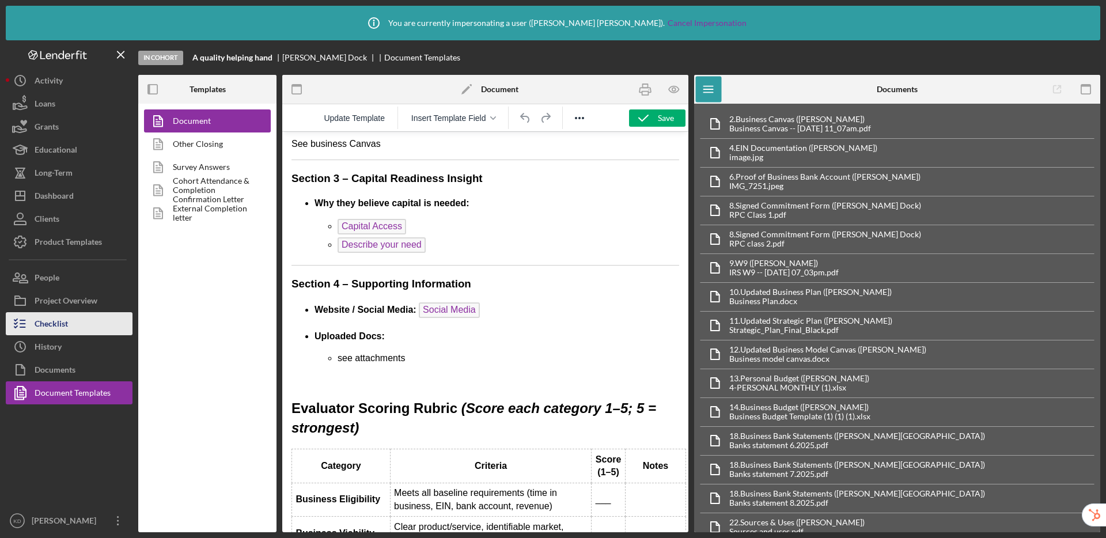
click at [61, 324] on div "Checklist" at bounding box center [51, 325] width 33 height 26
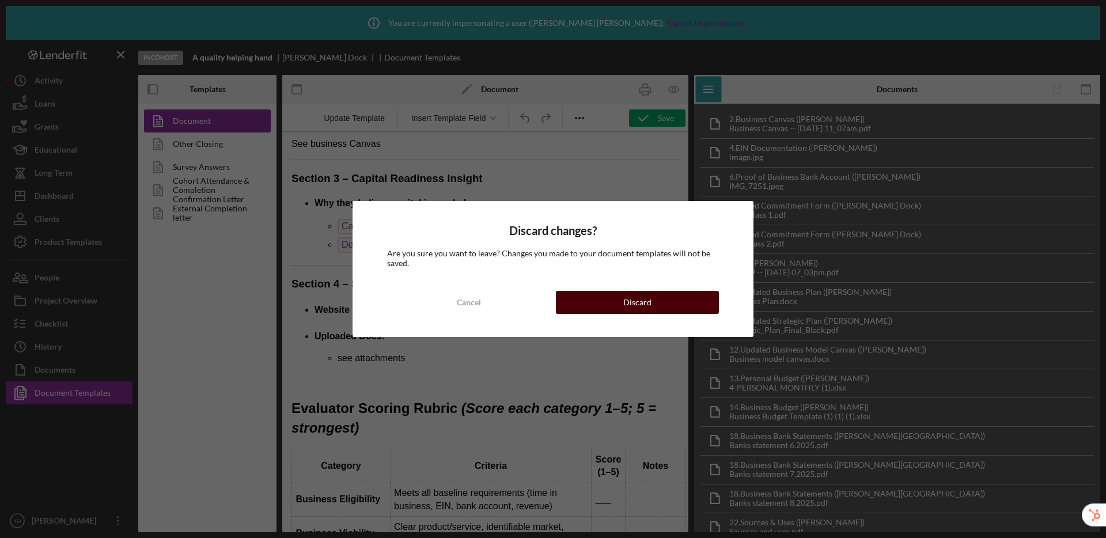
click at [670, 303] on button "Discard" at bounding box center [637, 302] width 163 height 23
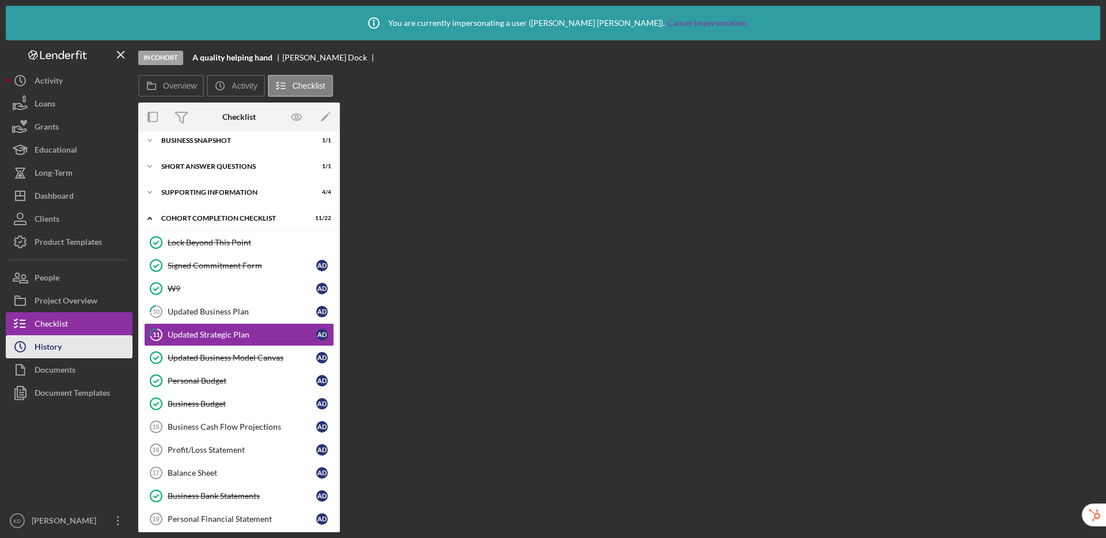
scroll to position [62, 0]
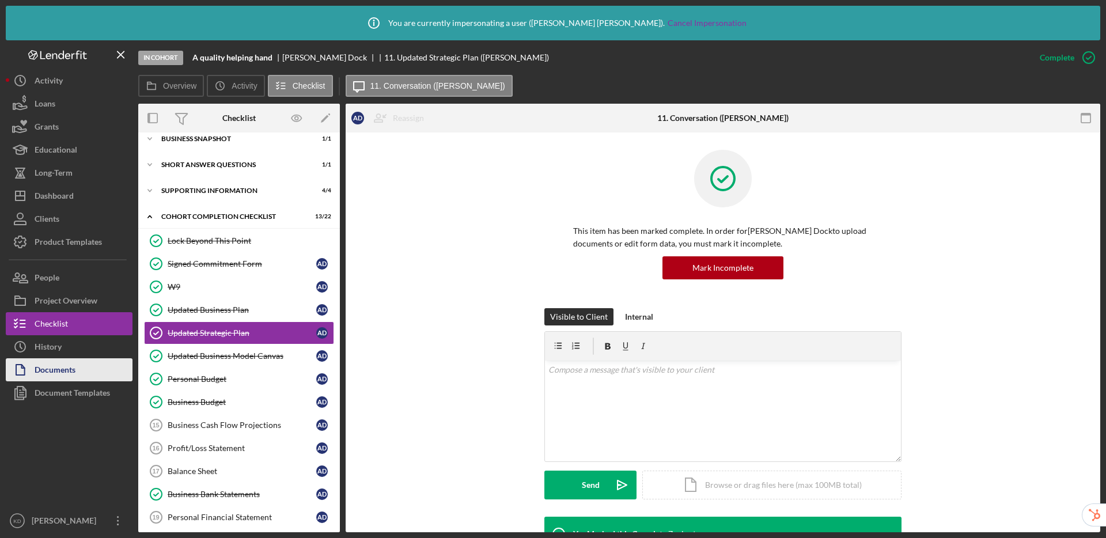
click at [89, 370] on button "Documents" at bounding box center [69, 369] width 127 height 23
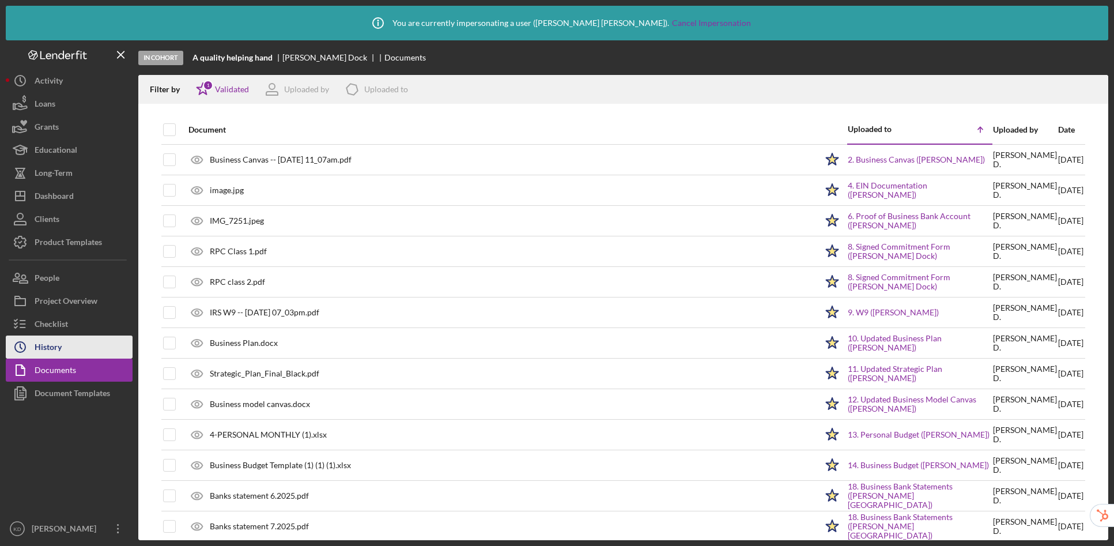
click at [45, 347] on div "History" at bounding box center [48, 348] width 27 height 26
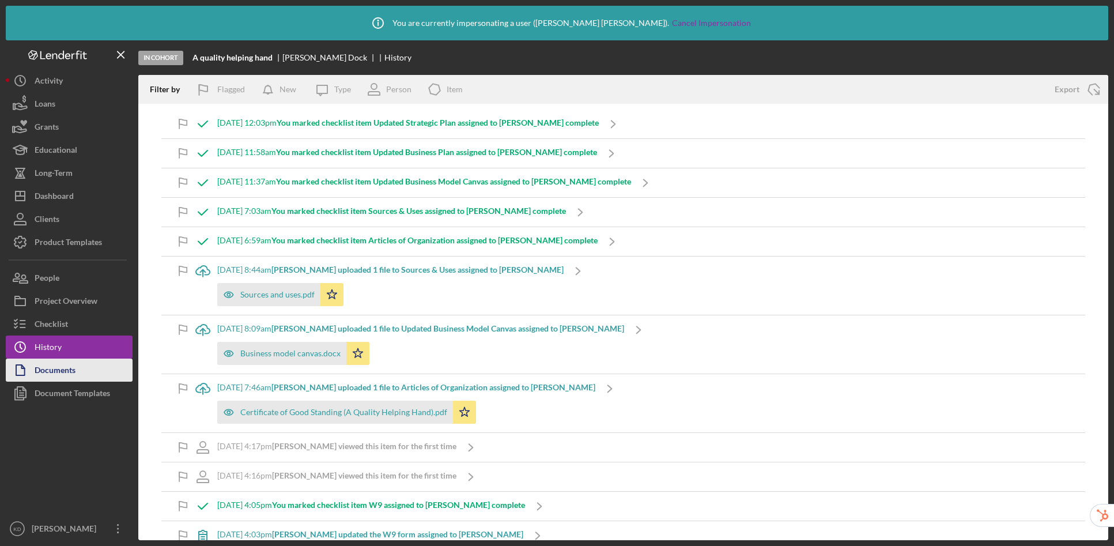
click at [44, 366] on div "Documents" at bounding box center [55, 371] width 41 height 26
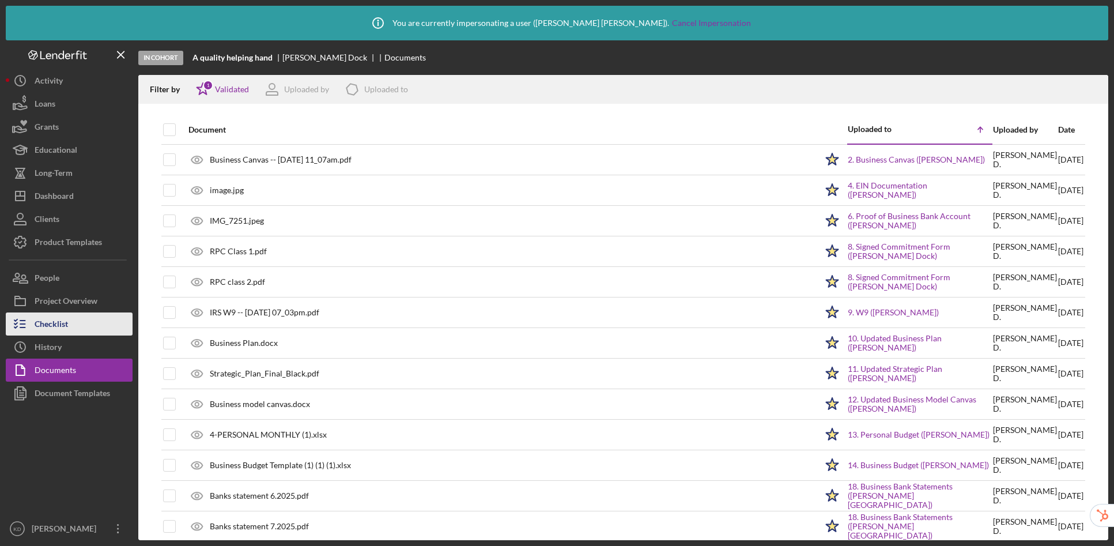
click at [48, 317] on div "Checklist" at bounding box center [51, 325] width 33 height 26
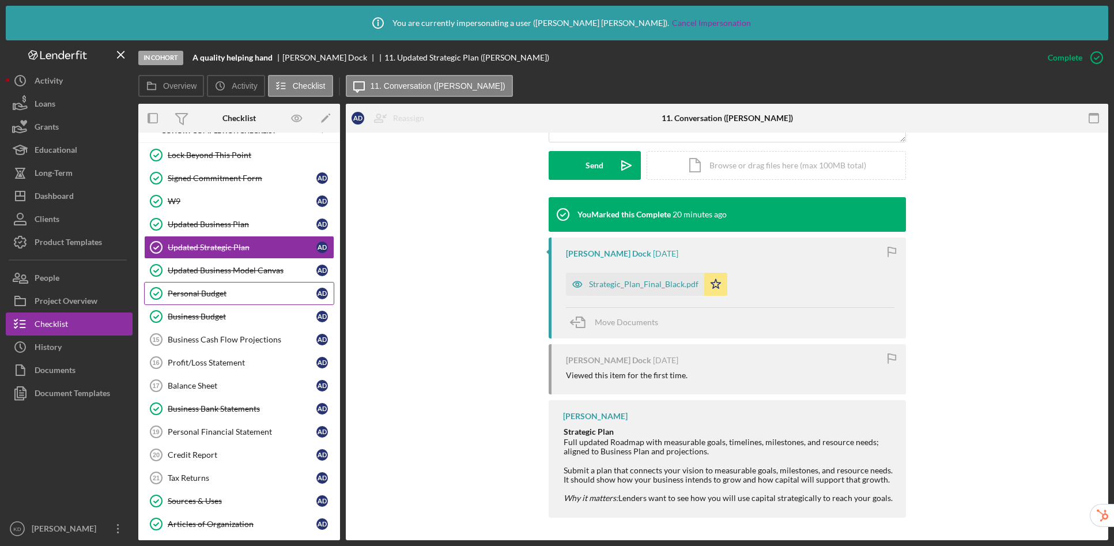
scroll to position [68, 0]
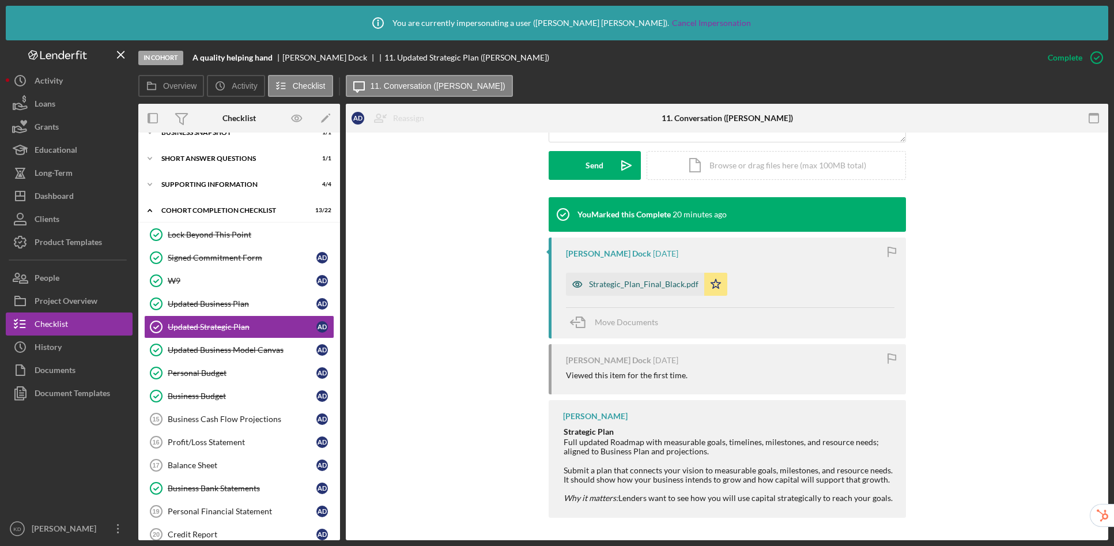
click at [612, 281] on div "Strategic_Plan_Final_Black.pdf" at bounding box center [643, 283] width 109 height 9
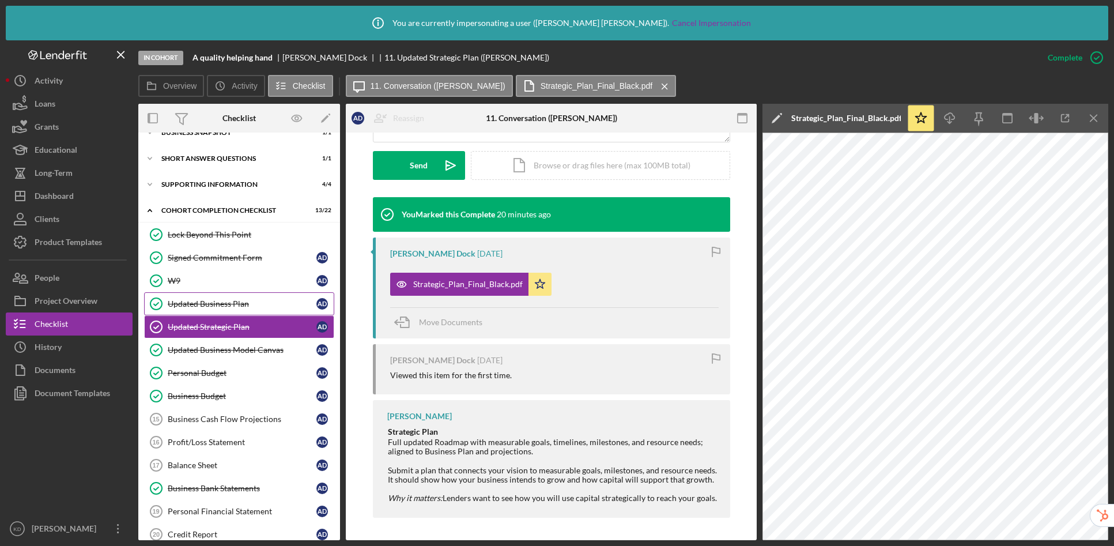
click at [167, 298] on icon "Updated Business Plan" at bounding box center [156, 303] width 29 height 29
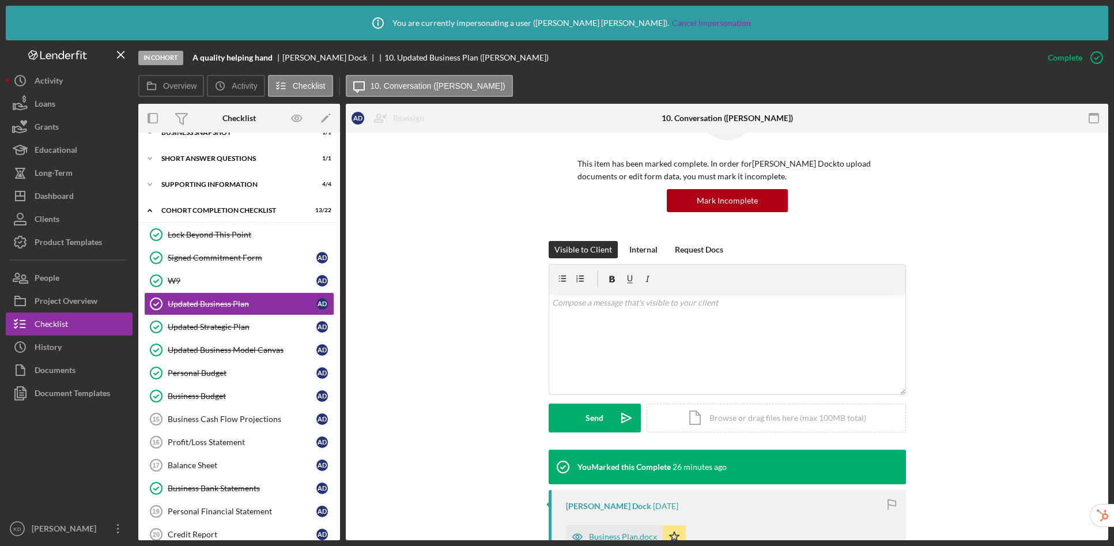
scroll to position [217, 0]
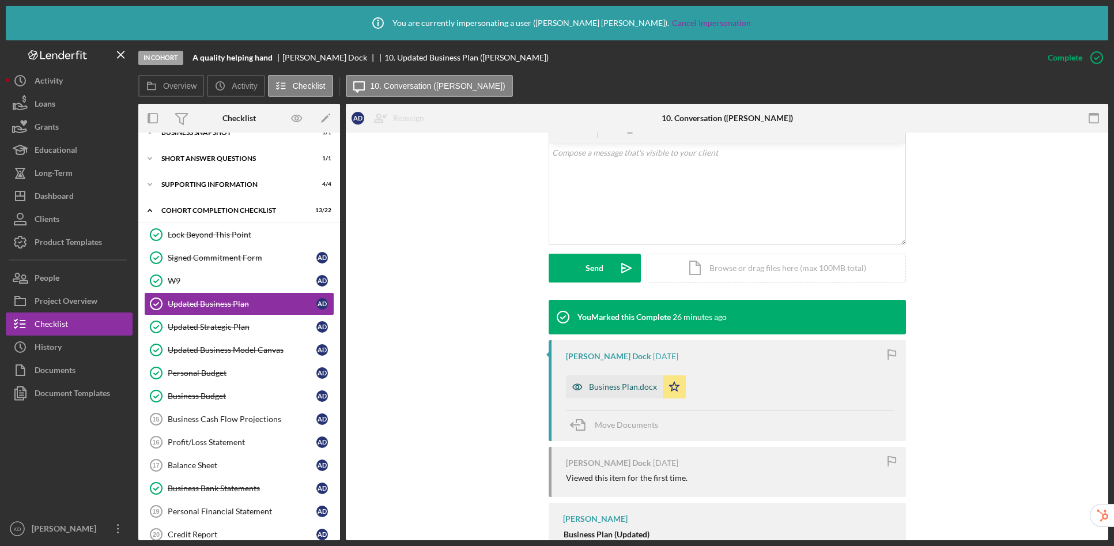
click at [607, 391] on div "Business Plan.docx" at bounding box center [623, 386] width 68 height 9
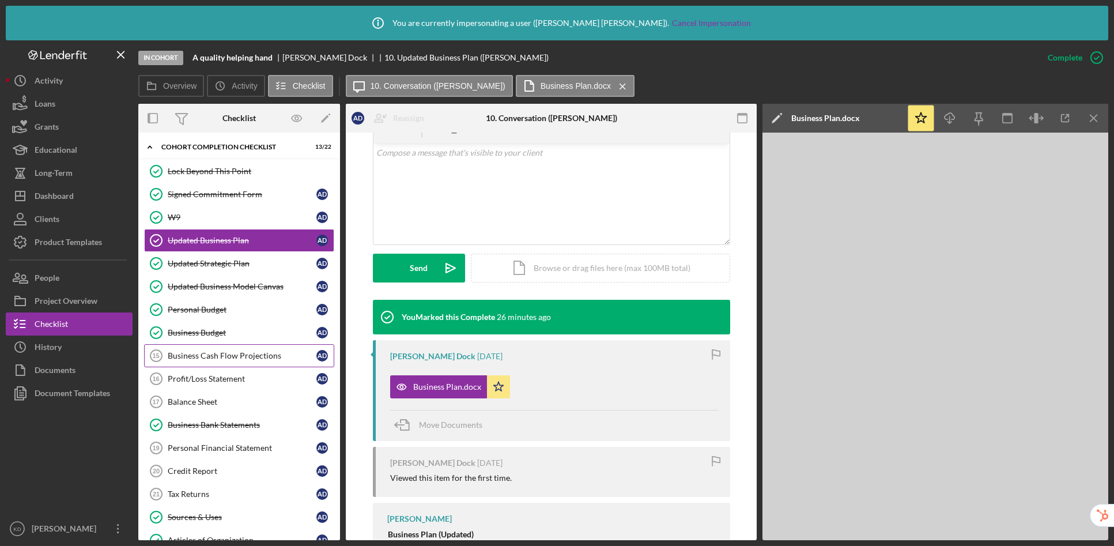
scroll to position [270, 0]
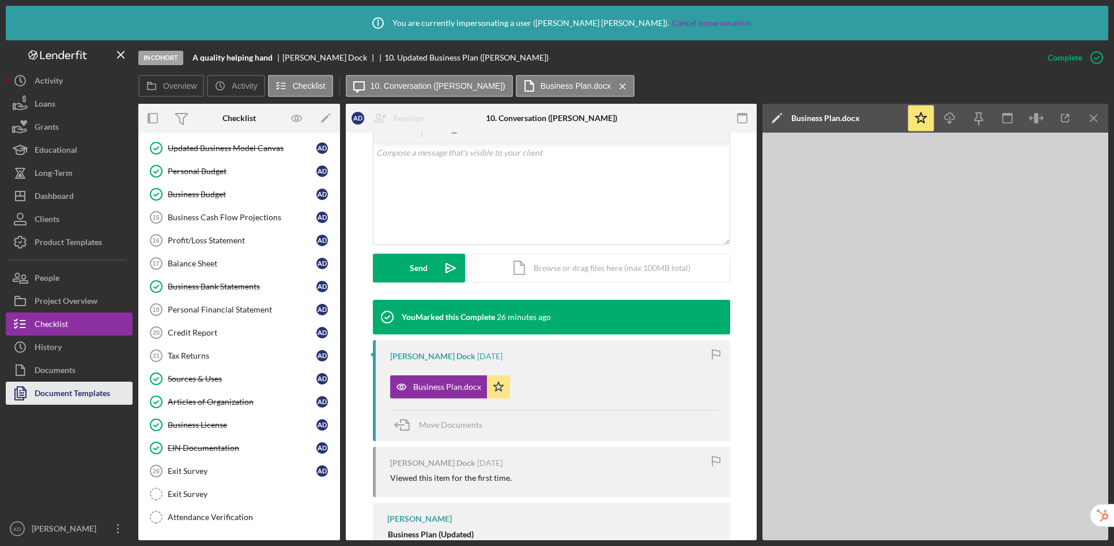
click at [58, 396] on div "Document Templates" at bounding box center [72, 394] width 75 height 26
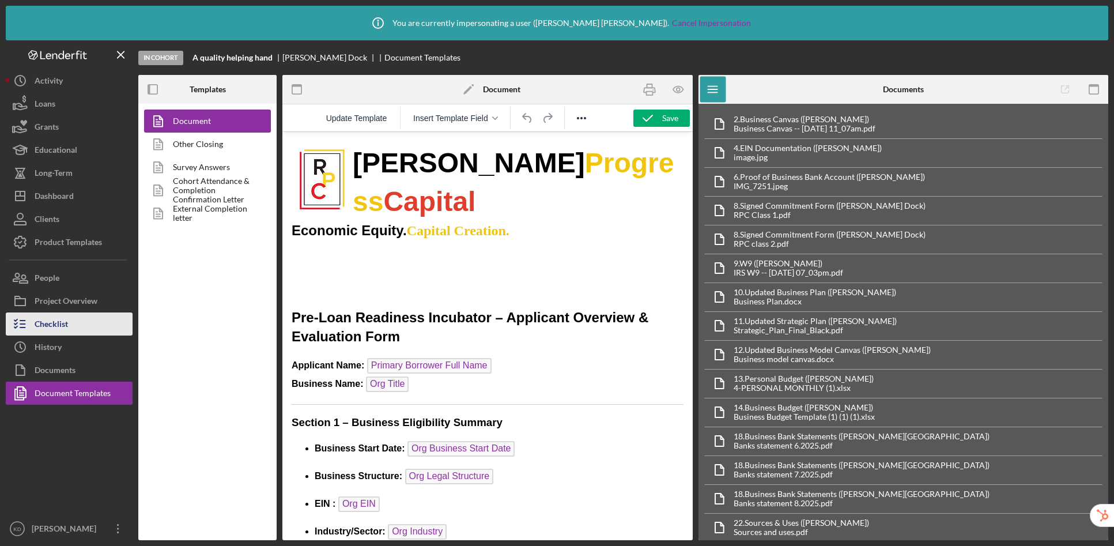
click at [53, 325] on div "Checklist" at bounding box center [51, 325] width 33 height 26
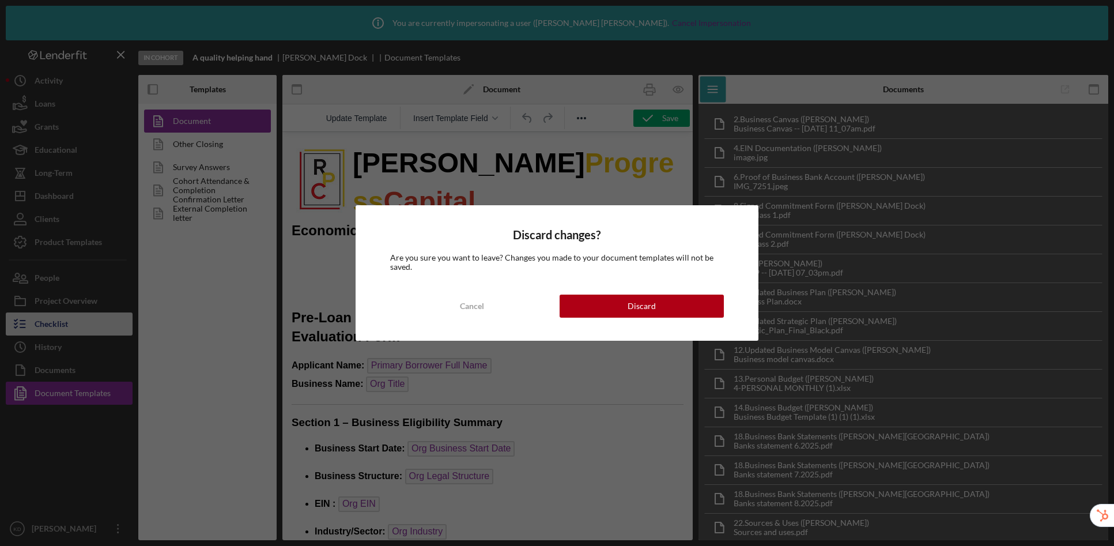
click at [53, 325] on body "Icon/Info You are currently impersonating a user ( Kai Dumont ). Cancel Imperso…" at bounding box center [557, 273] width 1114 height 546
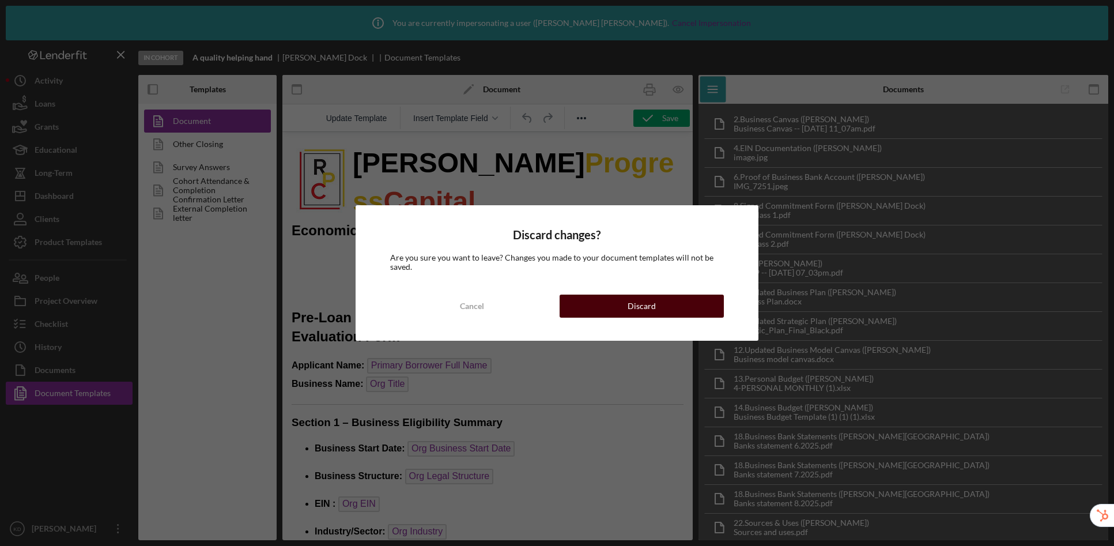
click at [588, 311] on button "Discard" at bounding box center [641, 305] width 164 height 23
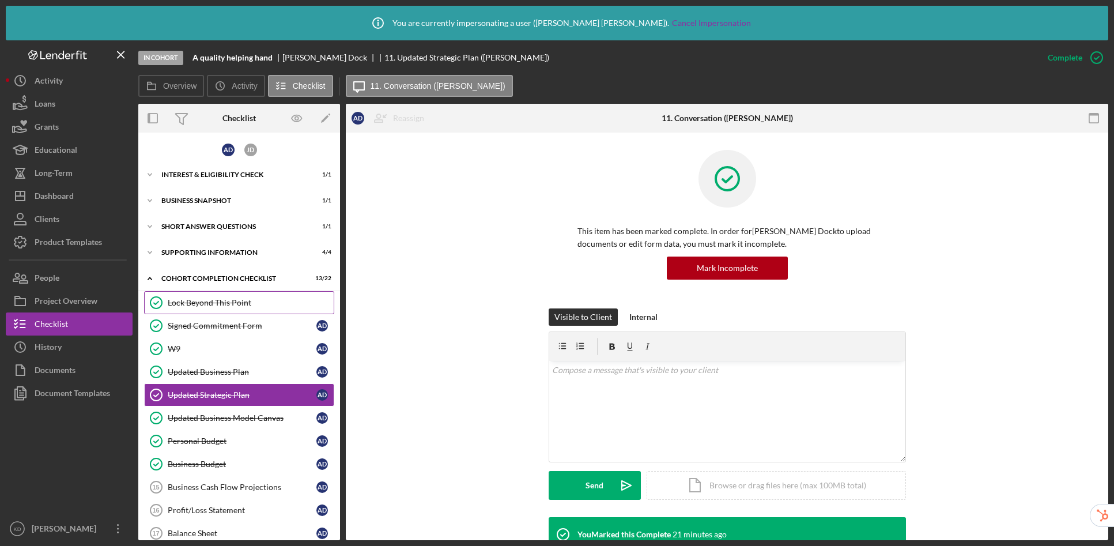
click at [230, 308] on link "Lock Beyond This Point Lock Beyond This Point" at bounding box center [239, 302] width 190 height 23
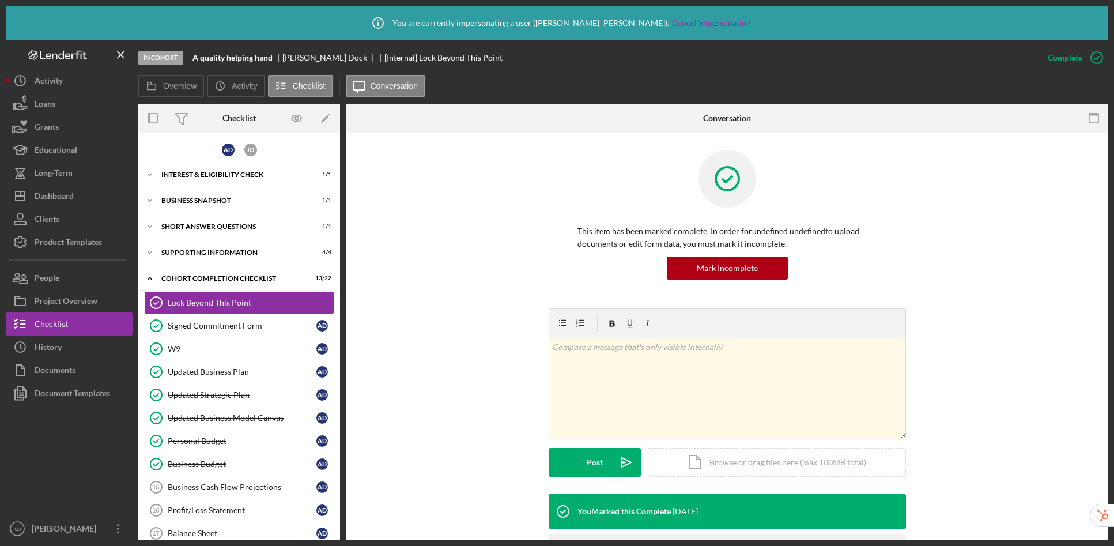
scroll to position [75, 0]
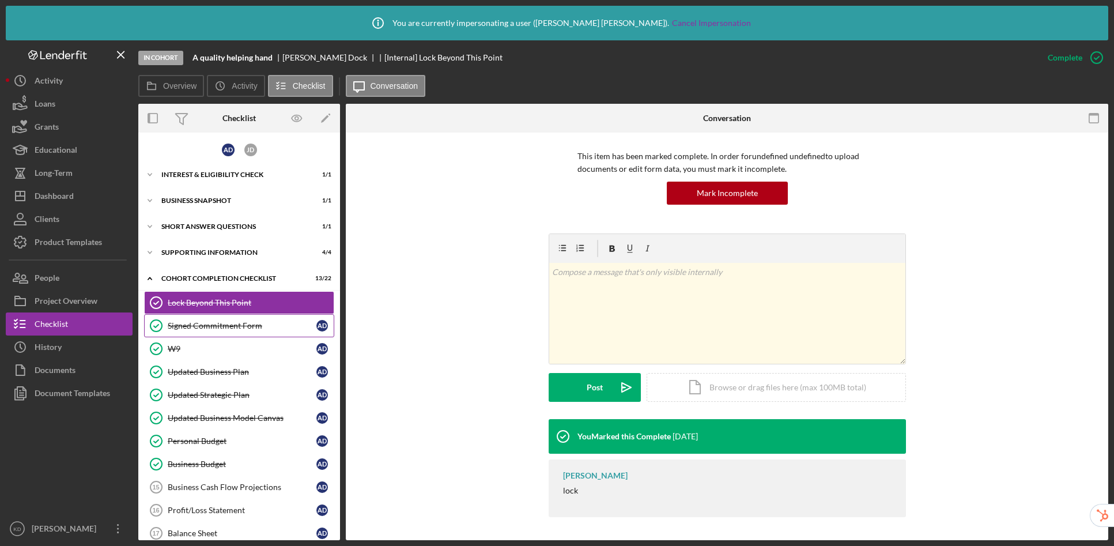
click at [186, 323] on div "Signed Commitment Form" at bounding box center [242, 325] width 149 height 9
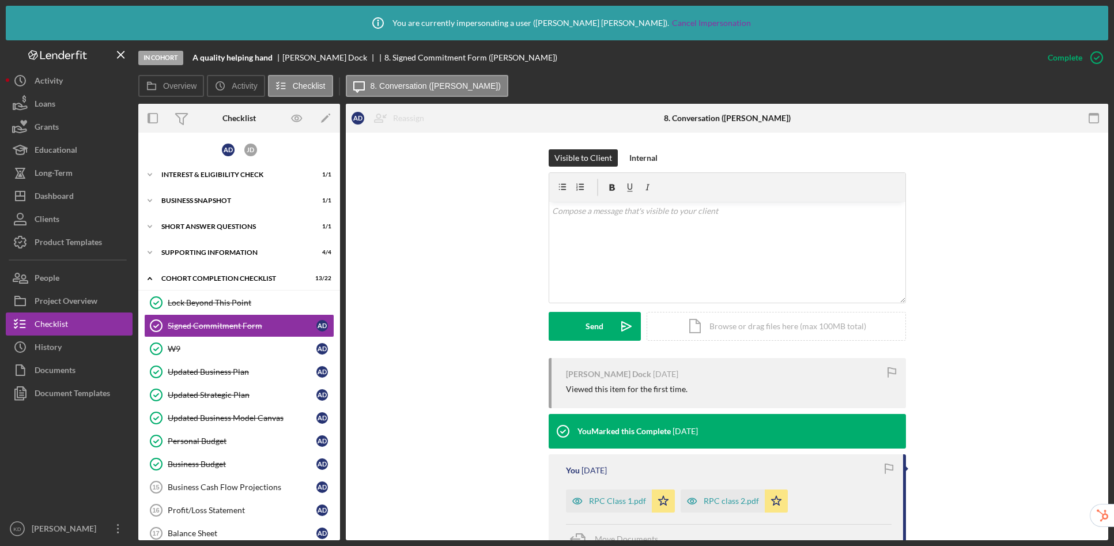
scroll to position [241, 0]
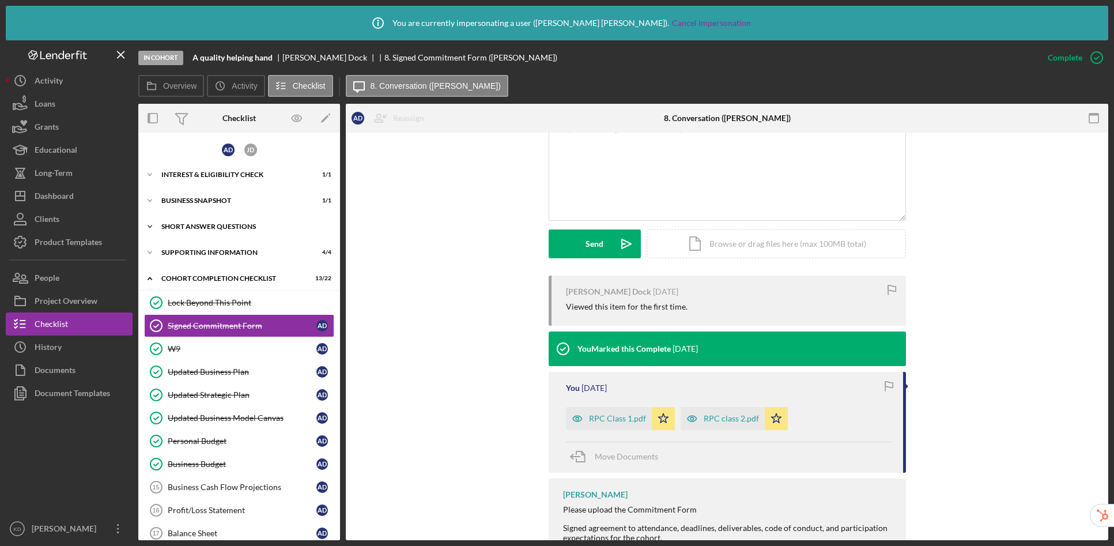
click at [229, 221] on div "Icon/Expander Short Answer Questions 1 / 1" at bounding box center [239, 226] width 202 height 23
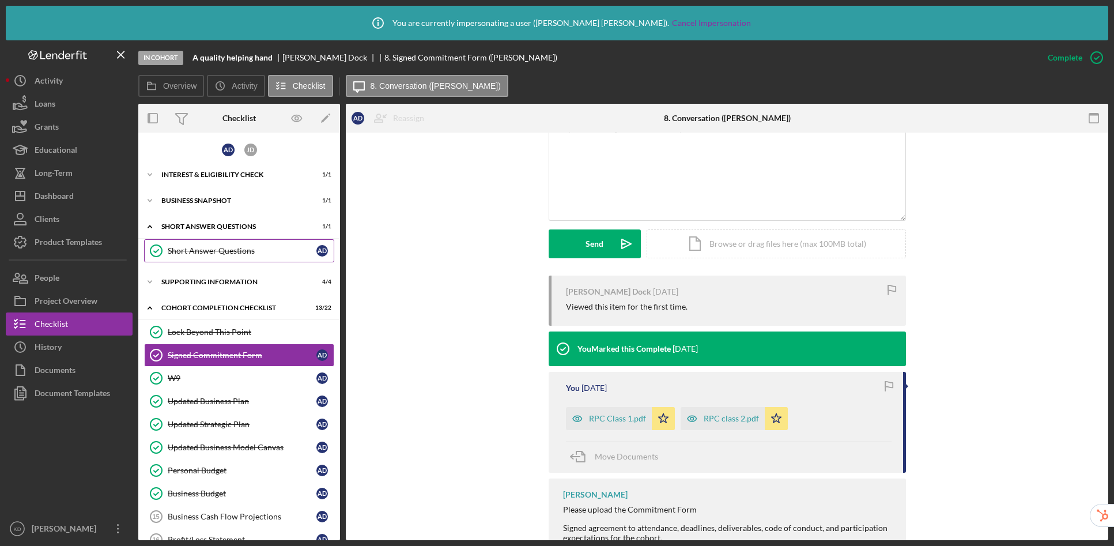
click at [226, 246] on div "Short Answer Questions" at bounding box center [242, 250] width 149 height 9
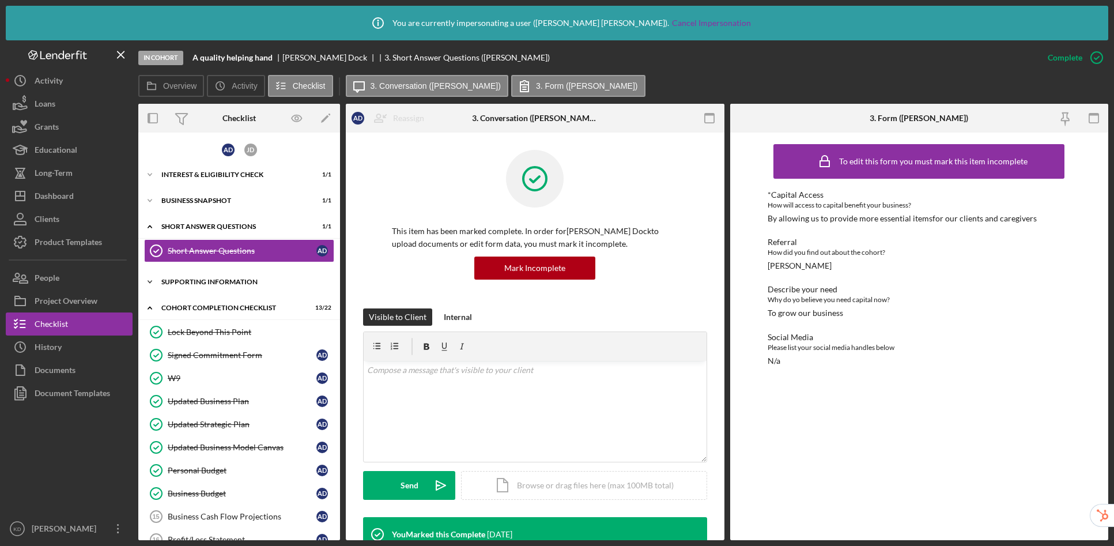
click at [221, 281] on div "Supporting Information" at bounding box center [243, 281] width 164 height 7
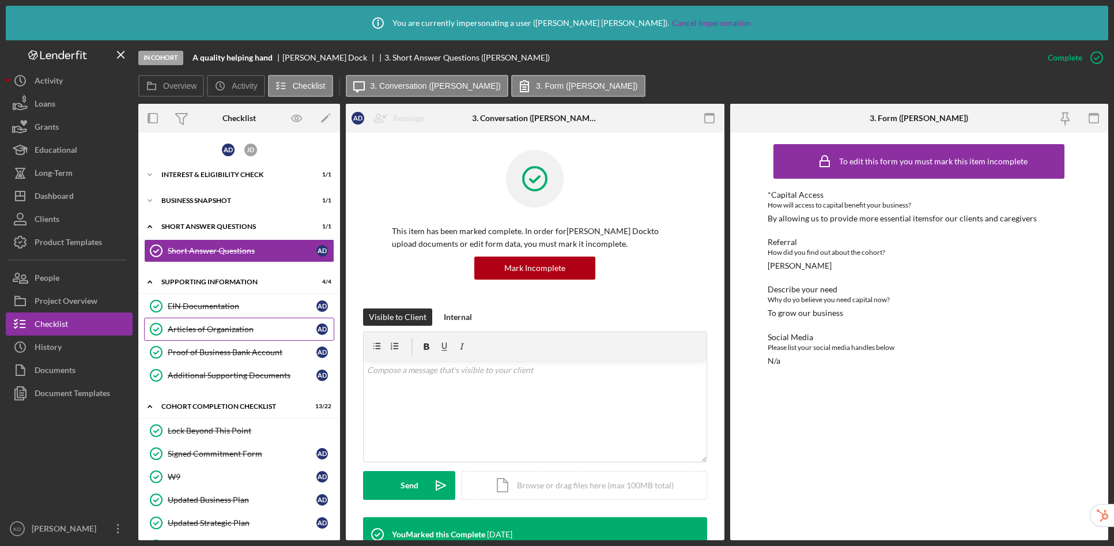
click at [226, 330] on div "Articles of Organization" at bounding box center [242, 328] width 149 height 9
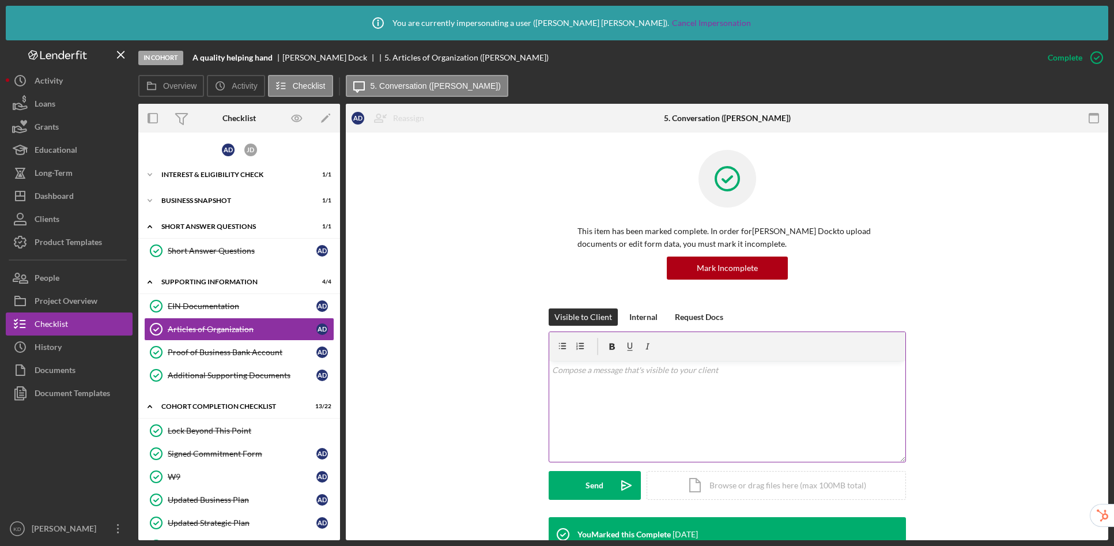
scroll to position [221, 0]
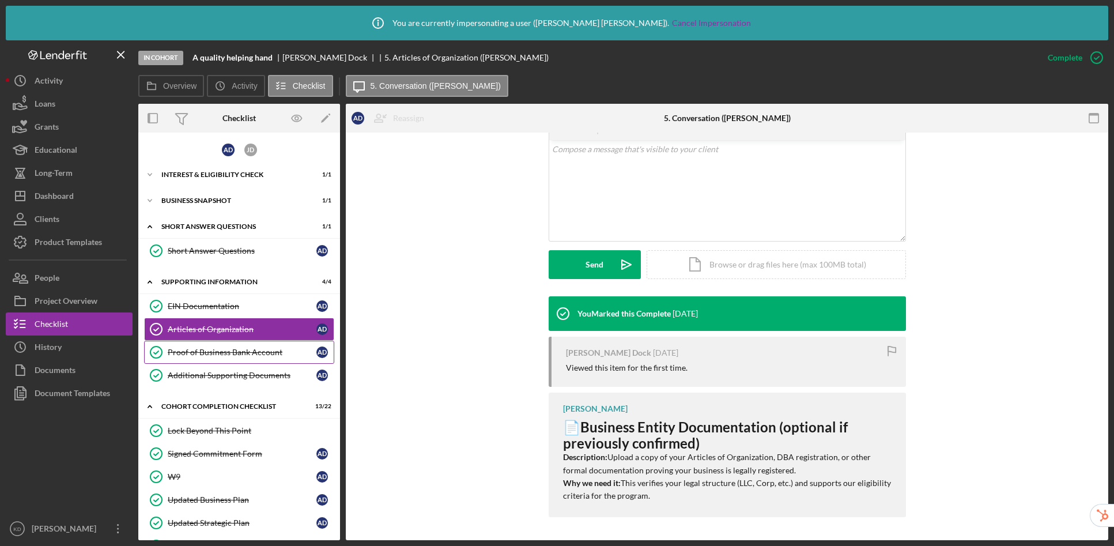
click at [211, 348] on div "Proof of Business Bank Account" at bounding box center [242, 351] width 149 height 9
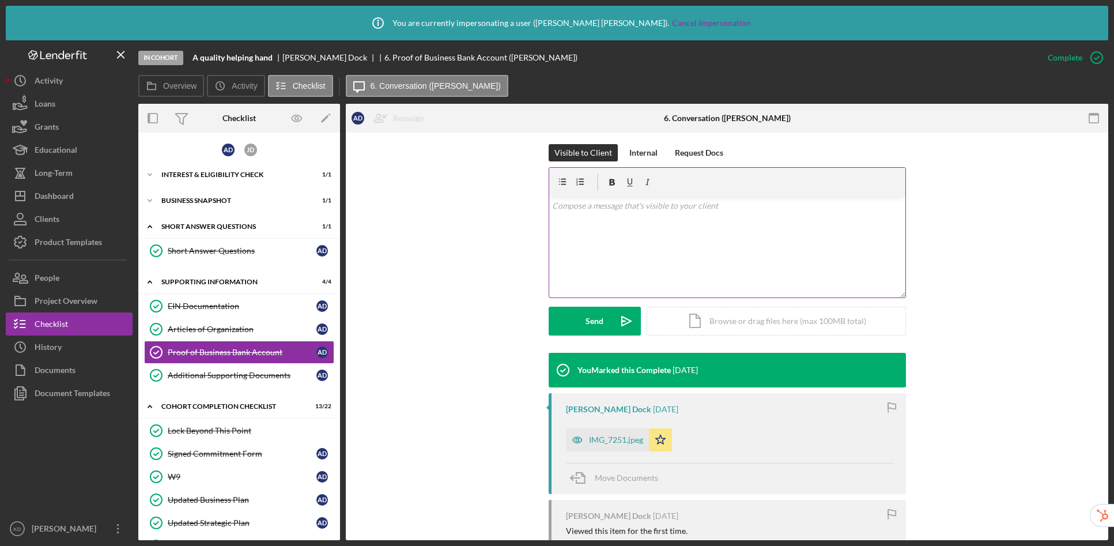
scroll to position [311, 0]
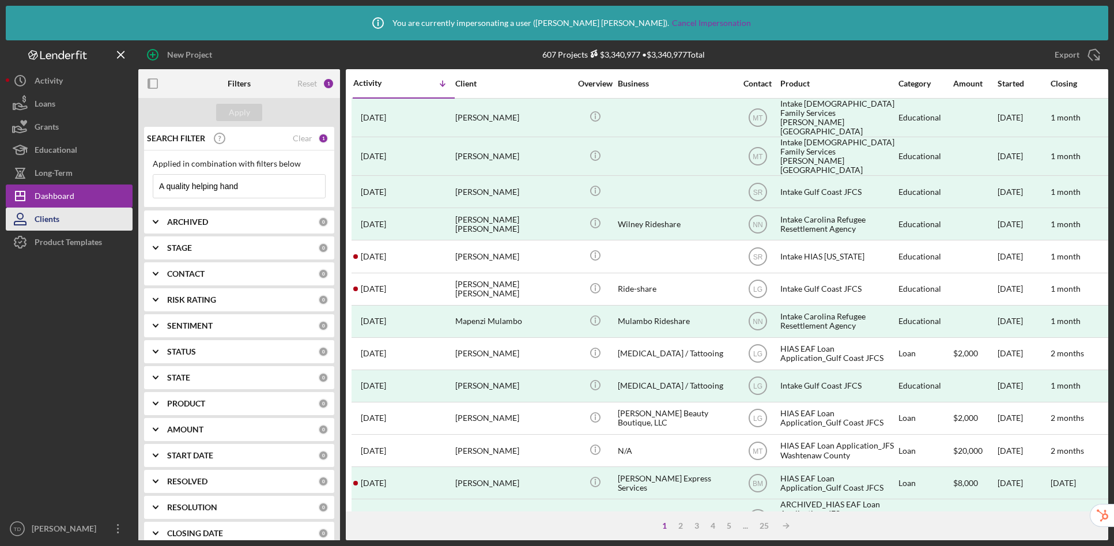
click at [58, 221] on div "Clients" at bounding box center [47, 220] width 25 height 26
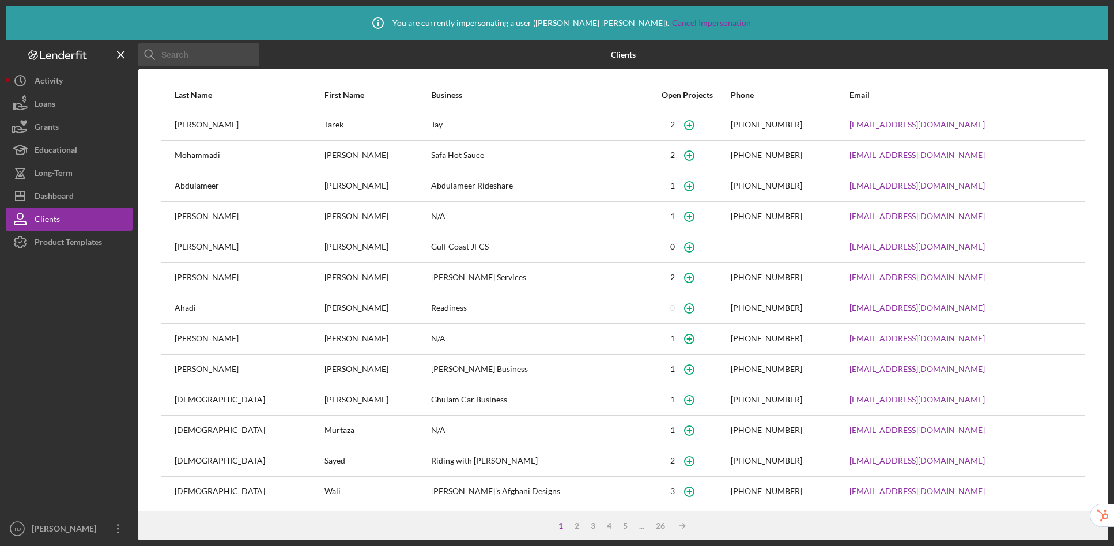
click at [209, 58] on input at bounding box center [198, 54] width 121 height 23
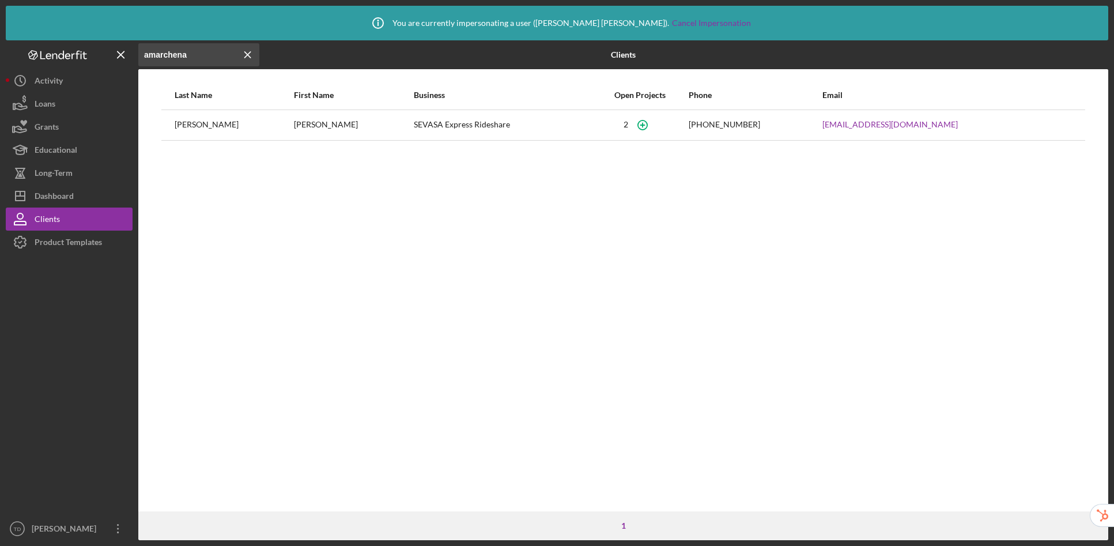
type input "amarchena"
drag, startPoint x: 460, startPoint y: 127, endPoint x: 363, endPoint y: 128, distance: 96.8
click at [414, 128] on div "SEVASA Express Rideshare" at bounding box center [502, 125] width 177 height 29
copy div "SEVASA Express Rideshare"
click at [64, 194] on div "Dashboard" at bounding box center [54, 197] width 39 height 26
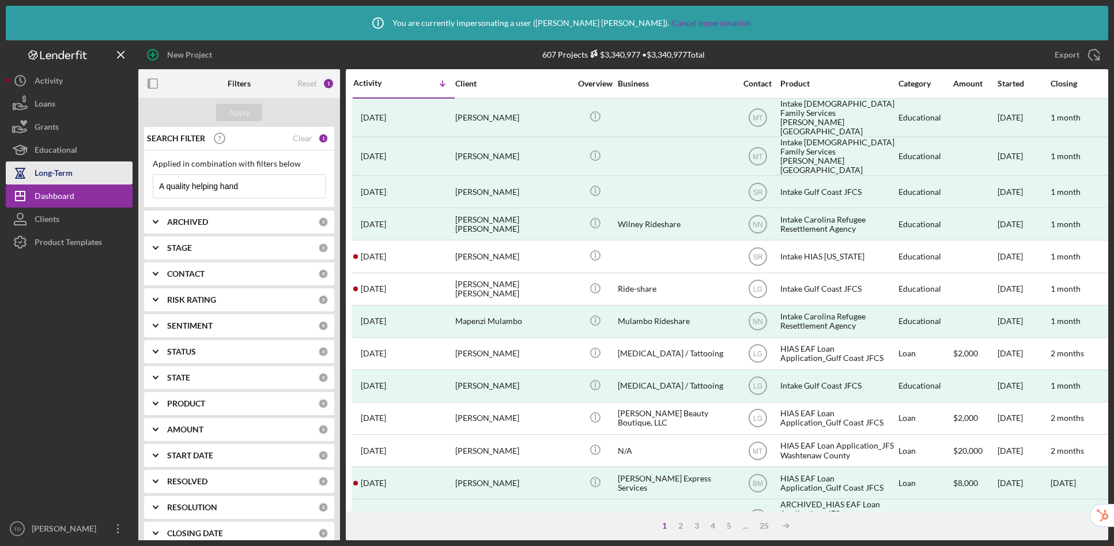
drag, startPoint x: 258, startPoint y: 183, endPoint x: 111, endPoint y: 173, distance: 147.2
click at [111, 173] on div "New Project 607 Projects $3,340,977 • $3,340,977 Total A quality helping hand E…" at bounding box center [557, 290] width 1102 height 500
paste input "SEVASA Express Rideshare"
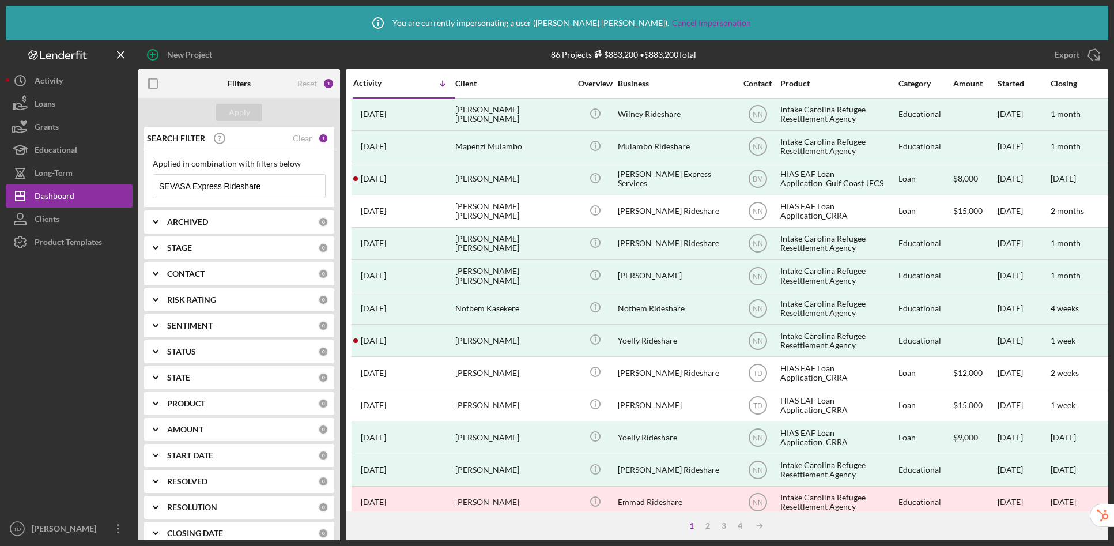
drag, startPoint x: 194, startPoint y: 187, endPoint x: 283, endPoint y: 181, distance: 89.5
click at [283, 181] on input "SEVASA Express Rideshare" at bounding box center [239, 186] width 172 height 23
drag, startPoint x: 285, startPoint y: 188, endPoint x: 192, endPoint y: 187, distance: 92.8
click at [192, 187] on input "SEVASA Express Rideshare" at bounding box center [239, 186] width 172 height 23
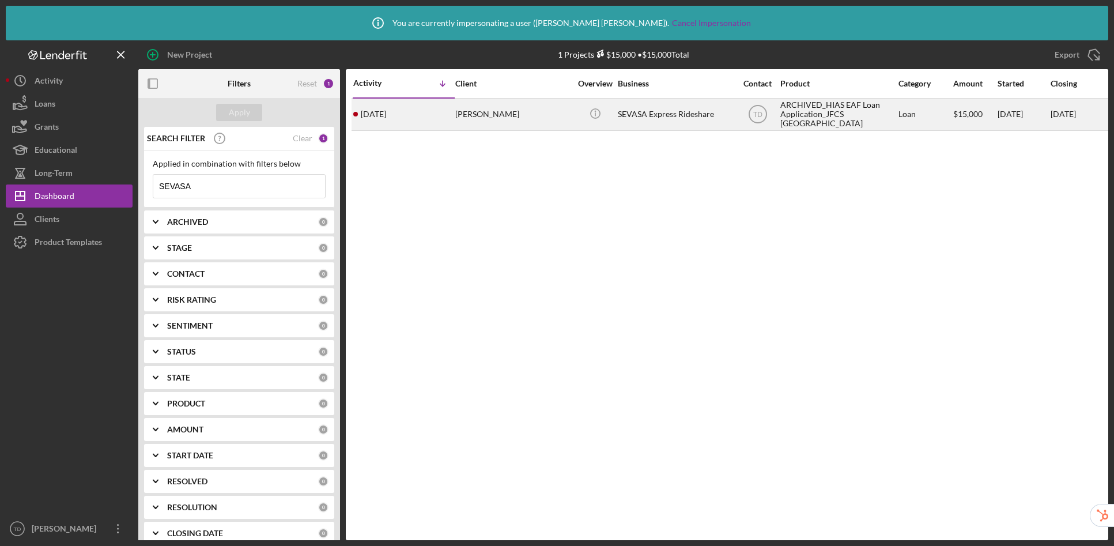
type input "SEVASA"
click at [507, 116] on div "Miguel Alarcon" at bounding box center [512, 114] width 115 height 31
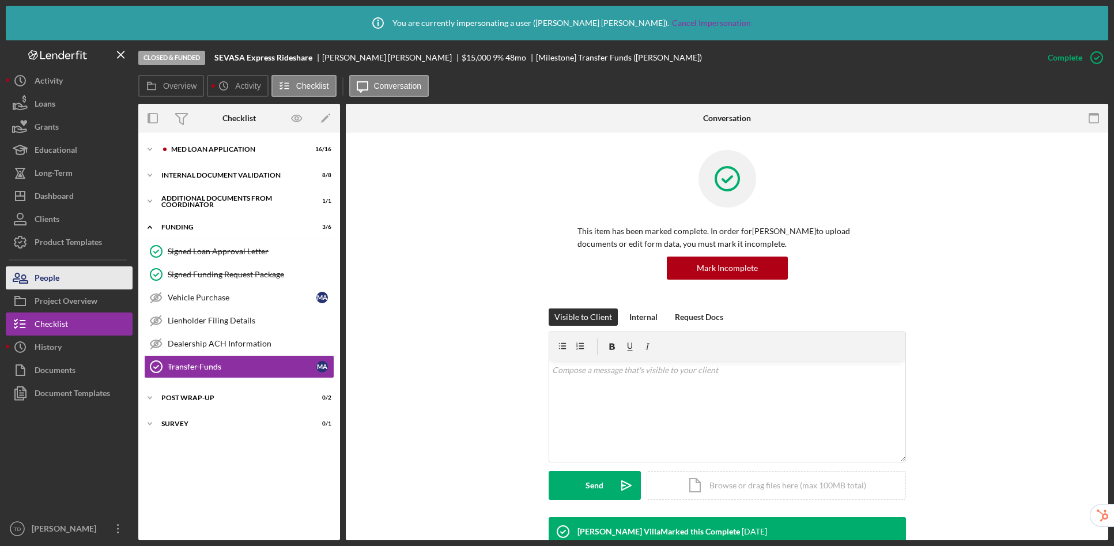
click at [51, 278] on div "People" at bounding box center [47, 279] width 25 height 26
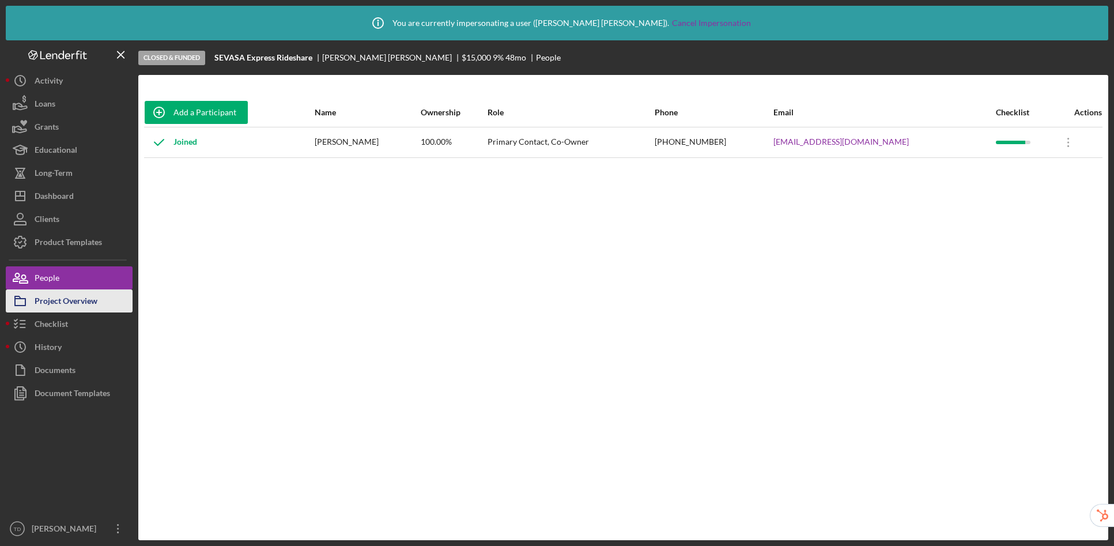
click at [54, 300] on div "Project Overview" at bounding box center [66, 302] width 63 height 26
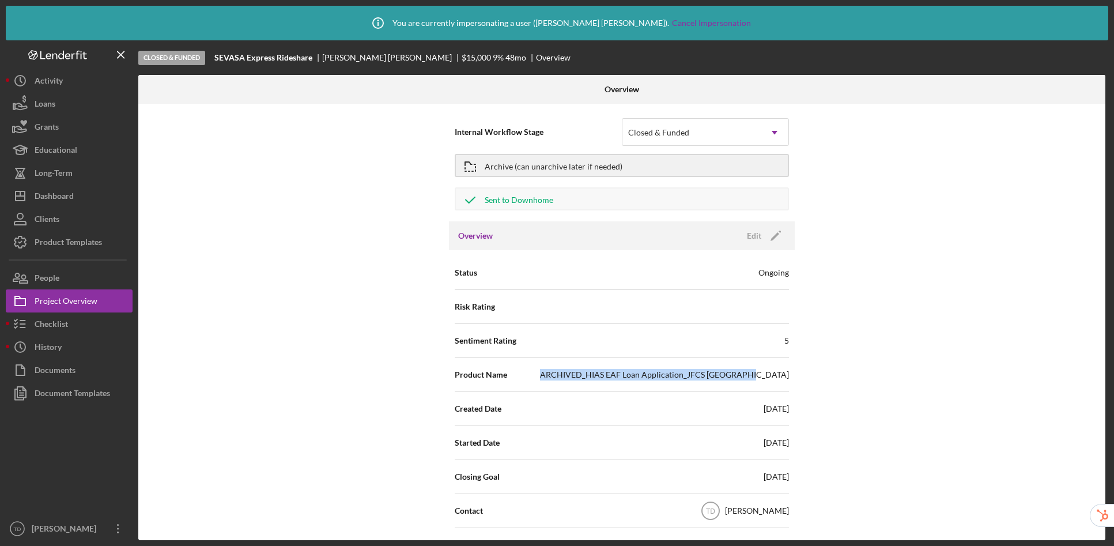
drag, startPoint x: 584, startPoint y: 376, endPoint x: 797, endPoint y: 377, distance: 213.2
click at [797, 377] on div "Internal Workflow Stage Closed & Funded Icon/Dropdown Arrow Archive (can unarch…" at bounding box center [621, 322] width 967 height 436
copy div "ARCHIVED_HIAS EAF Loan Application_JFCS Gulf Coast"
click at [51, 525] on div "Tiffany Dixon-McGuire" at bounding box center [66, 530] width 75 height 26
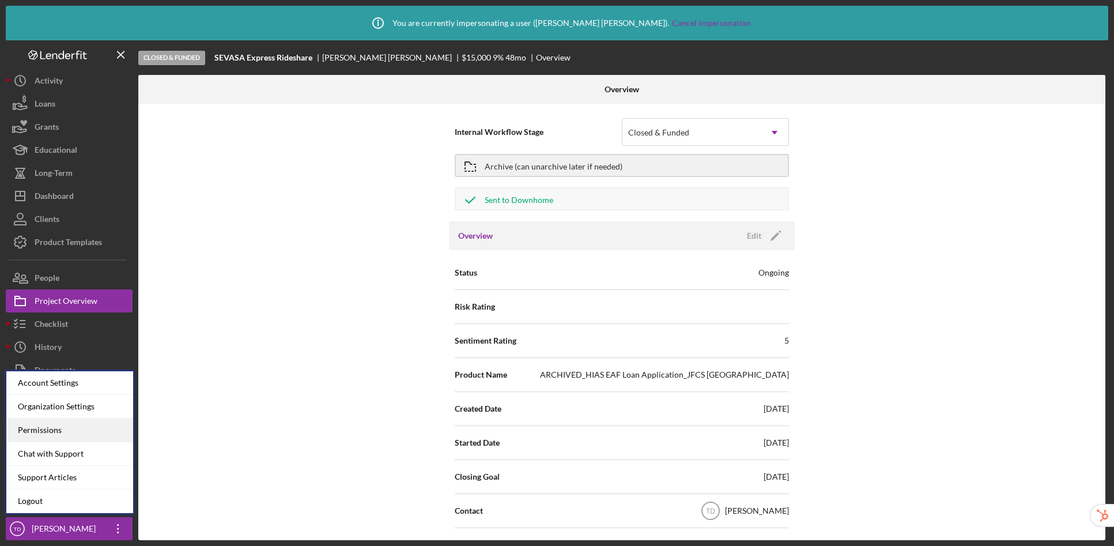
click at [57, 436] on div "Permissions" at bounding box center [69, 430] width 127 height 24
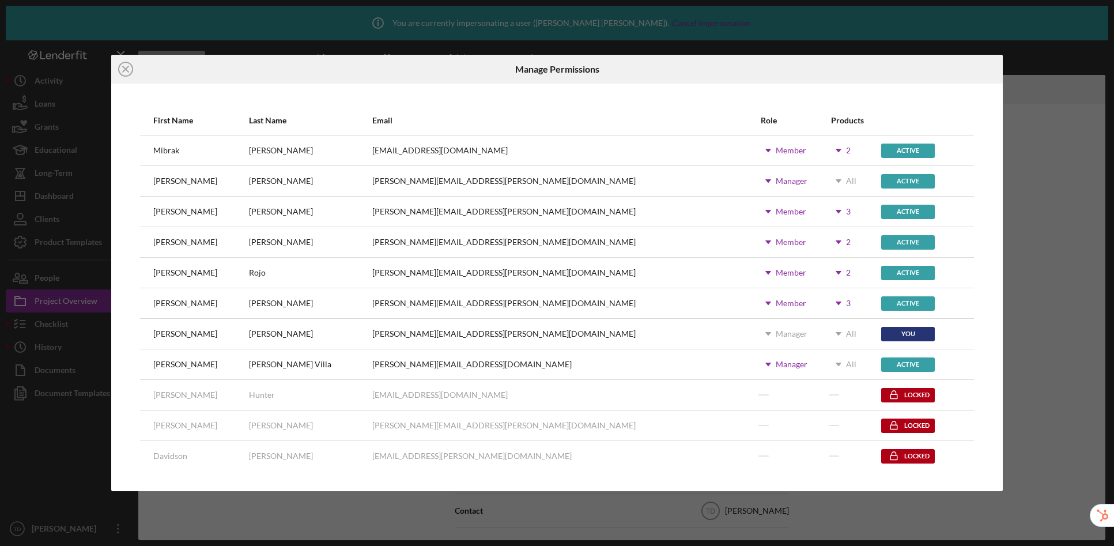
click at [835, 302] on use at bounding box center [838, 302] width 6 height 3
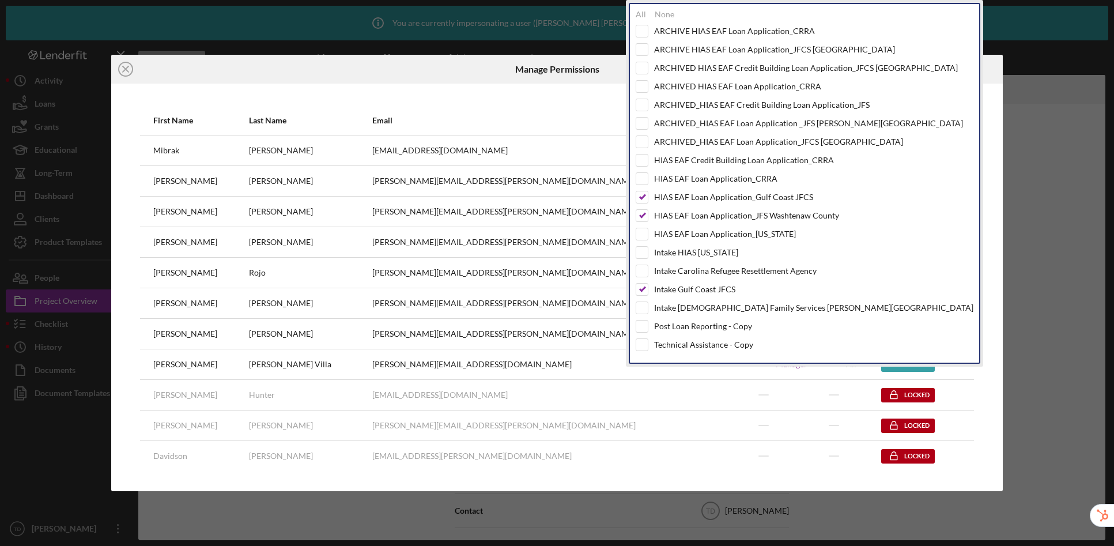
click at [418, 77] on div "Manage Permissions" at bounding box center [557, 69] width 297 height 29
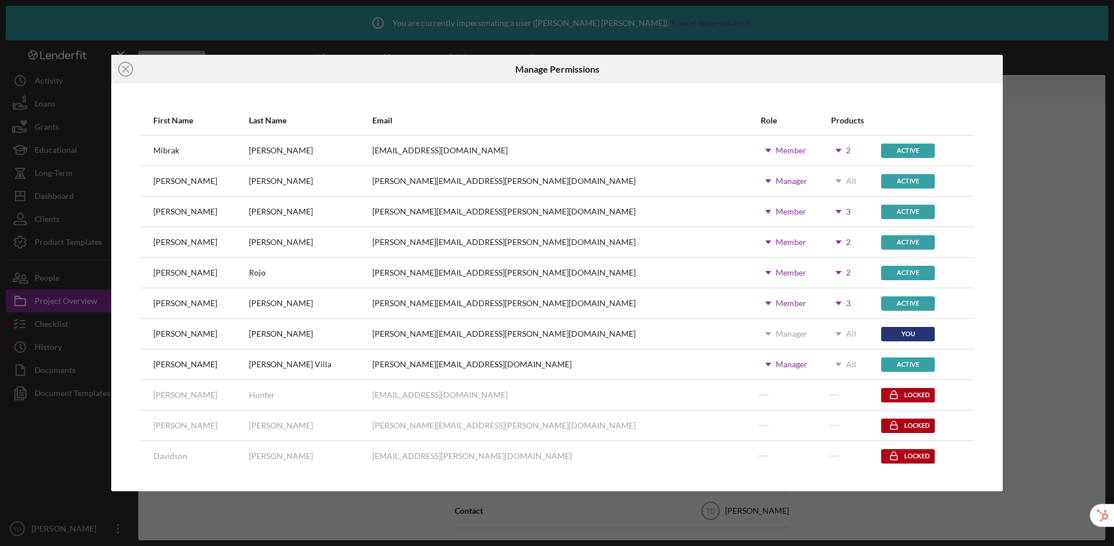
click at [835, 304] on use at bounding box center [838, 302] width 6 height 3
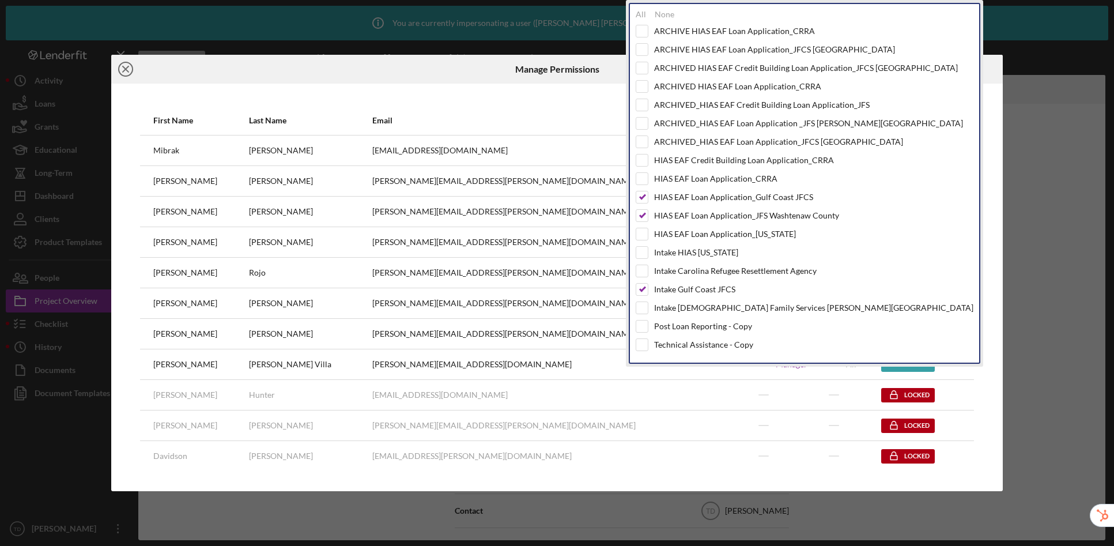
click at [123, 70] on line at bounding box center [126, 69] width 6 height 6
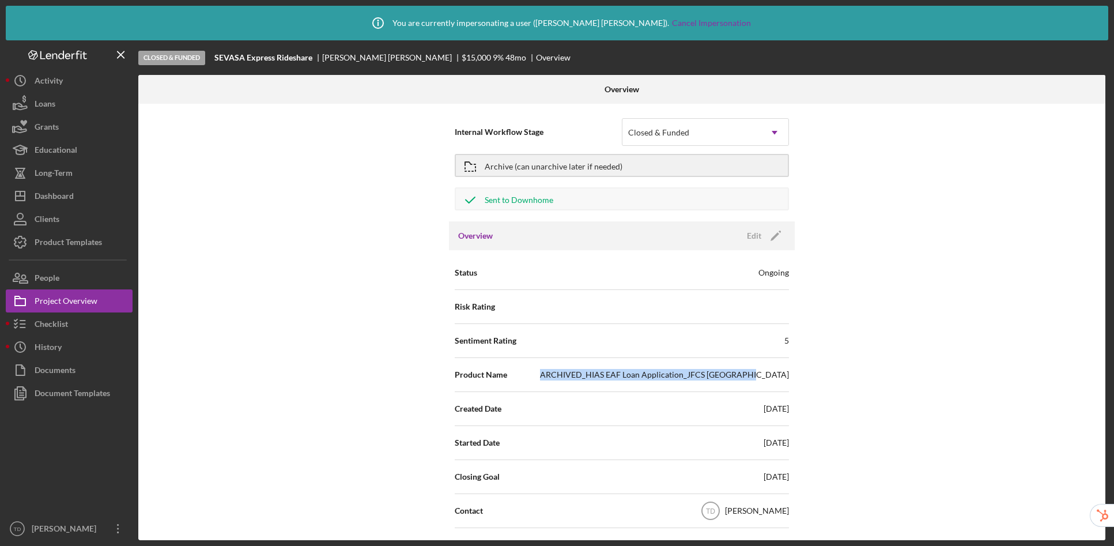
drag, startPoint x: 589, startPoint y: 377, endPoint x: 789, endPoint y: 379, distance: 199.9
click at [789, 379] on div "Status Ongoing Risk Rating Sentiment Rating 5 Product Name ARCHIVED_HIAS EAF Lo…" at bounding box center [622, 493] width 346 height 487
copy div "ARCHIVED_HIAS EAF Loan Application_JFCS Gulf Coast"
click at [87, 244] on div "Product Templates" at bounding box center [68, 243] width 67 height 26
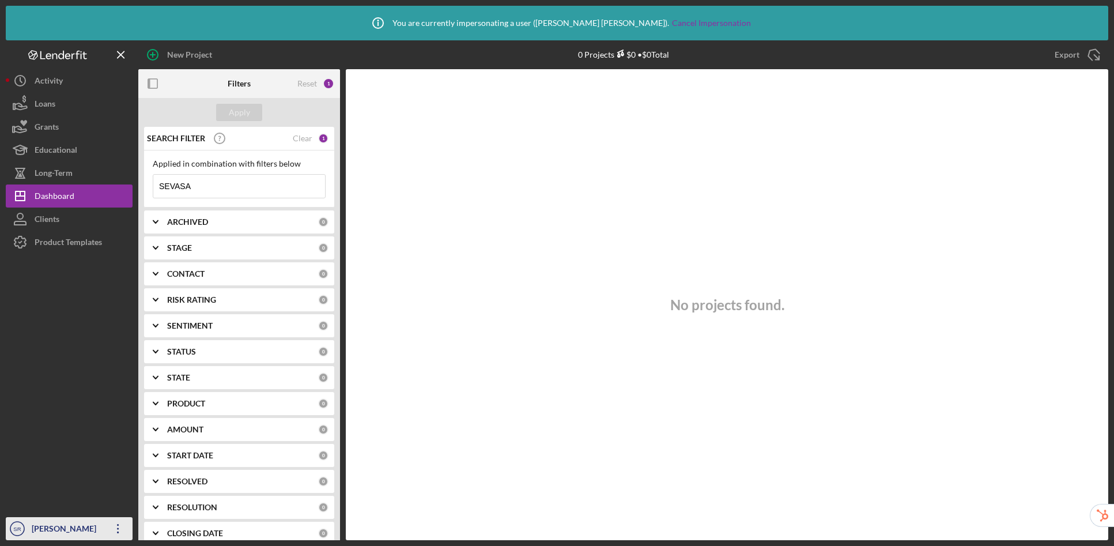
click at [66, 525] on div "[PERSON_NAME]" at bounding box center [66, 530] width 75 height 26
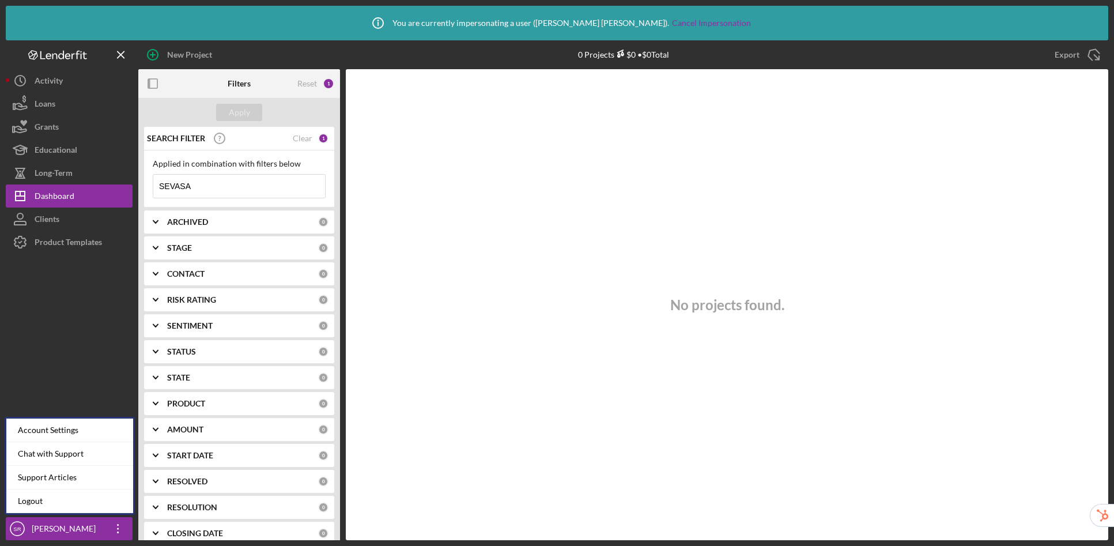
click at [48, 328] on div at bounding box center [69, 385] width 127 height 263
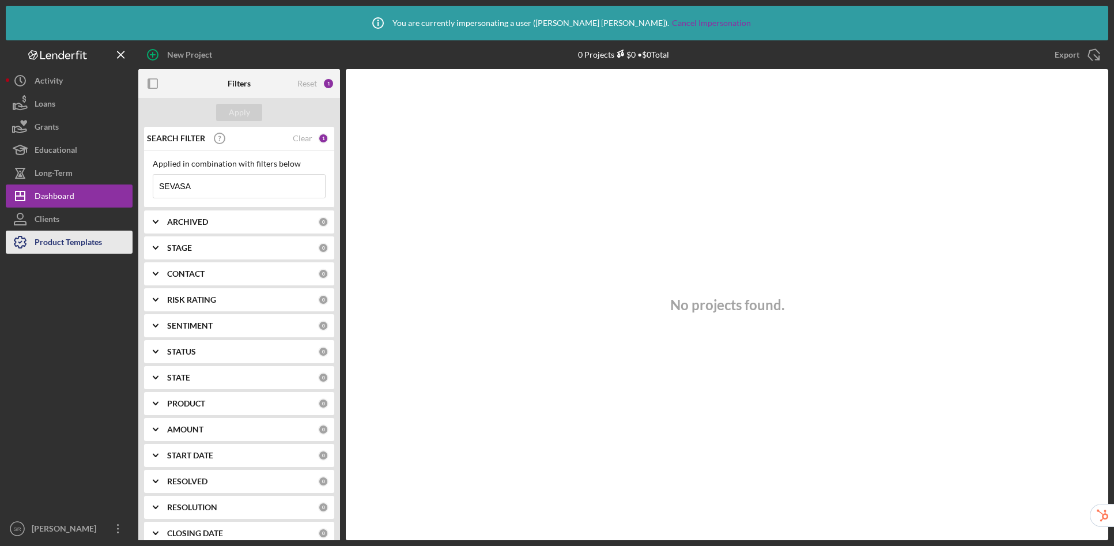
click at [70, 248] on div "Product Templates" at bounding box center [68, 243] width 67 height 26
